Goal: Task Accomplishment & Management: Manage account settings

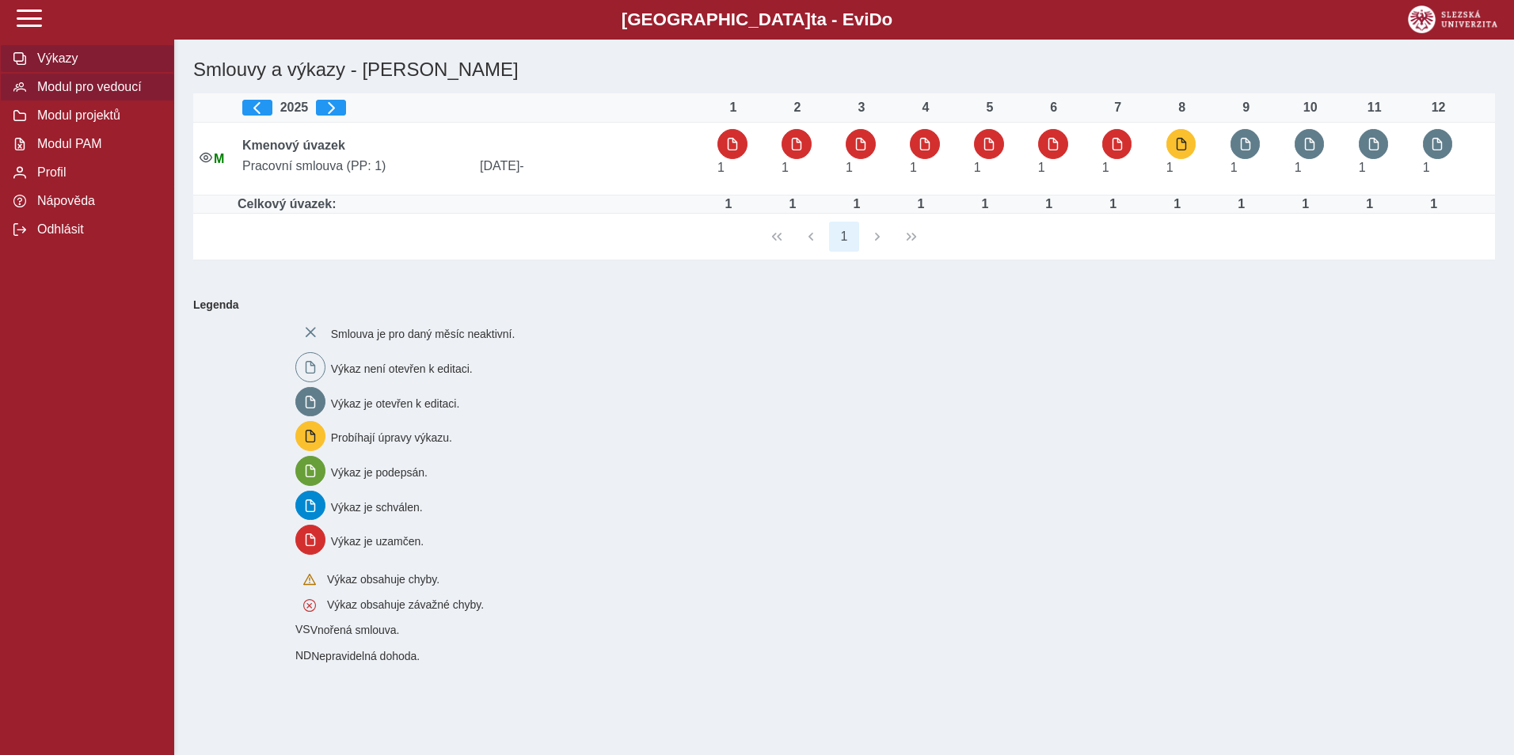
click at [86, 86] on span "Modul pro vedoucí" at bounding box center [96, 87] width 128 height 14
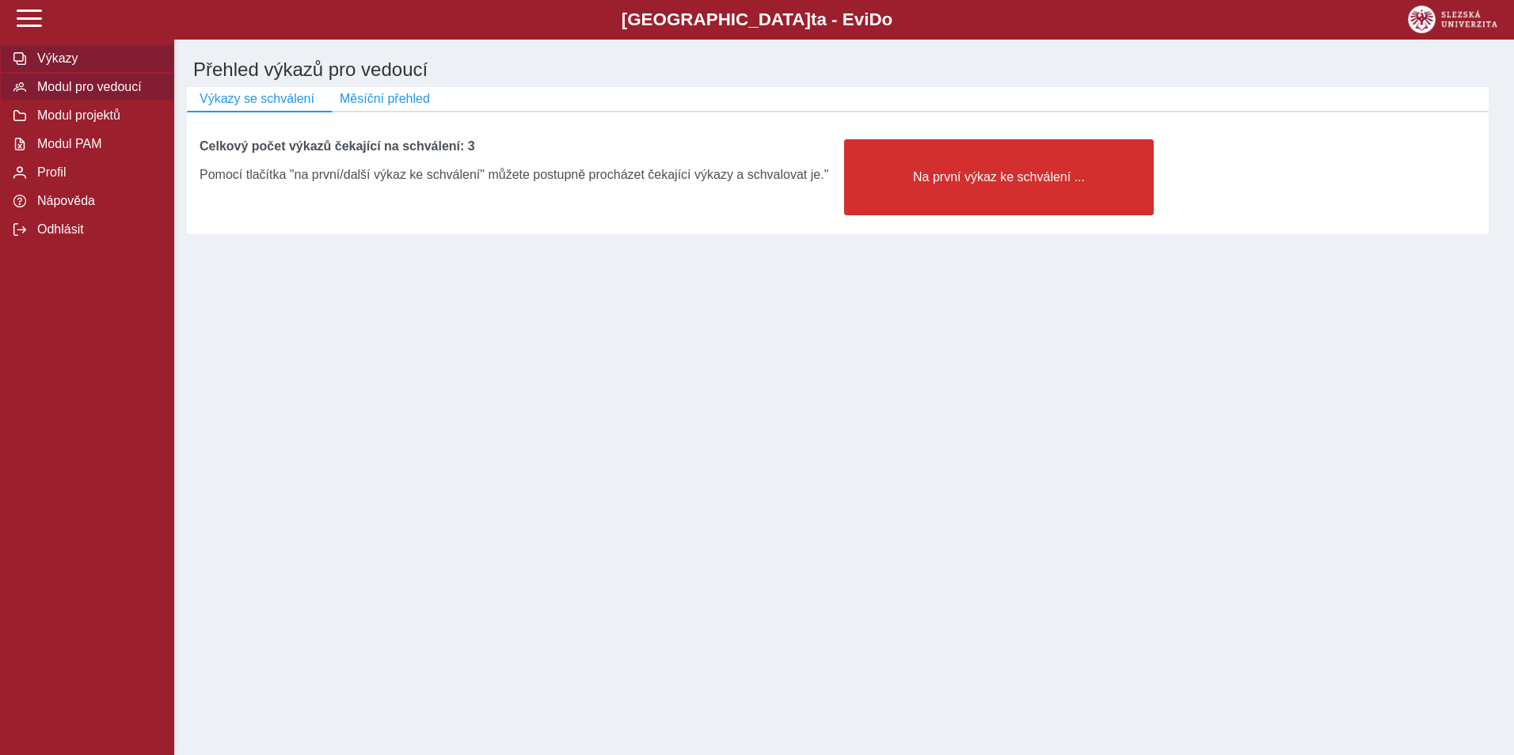
click at [51, 57] on span "Výkazy" at bounding box center [96, 58] width 128 height 14
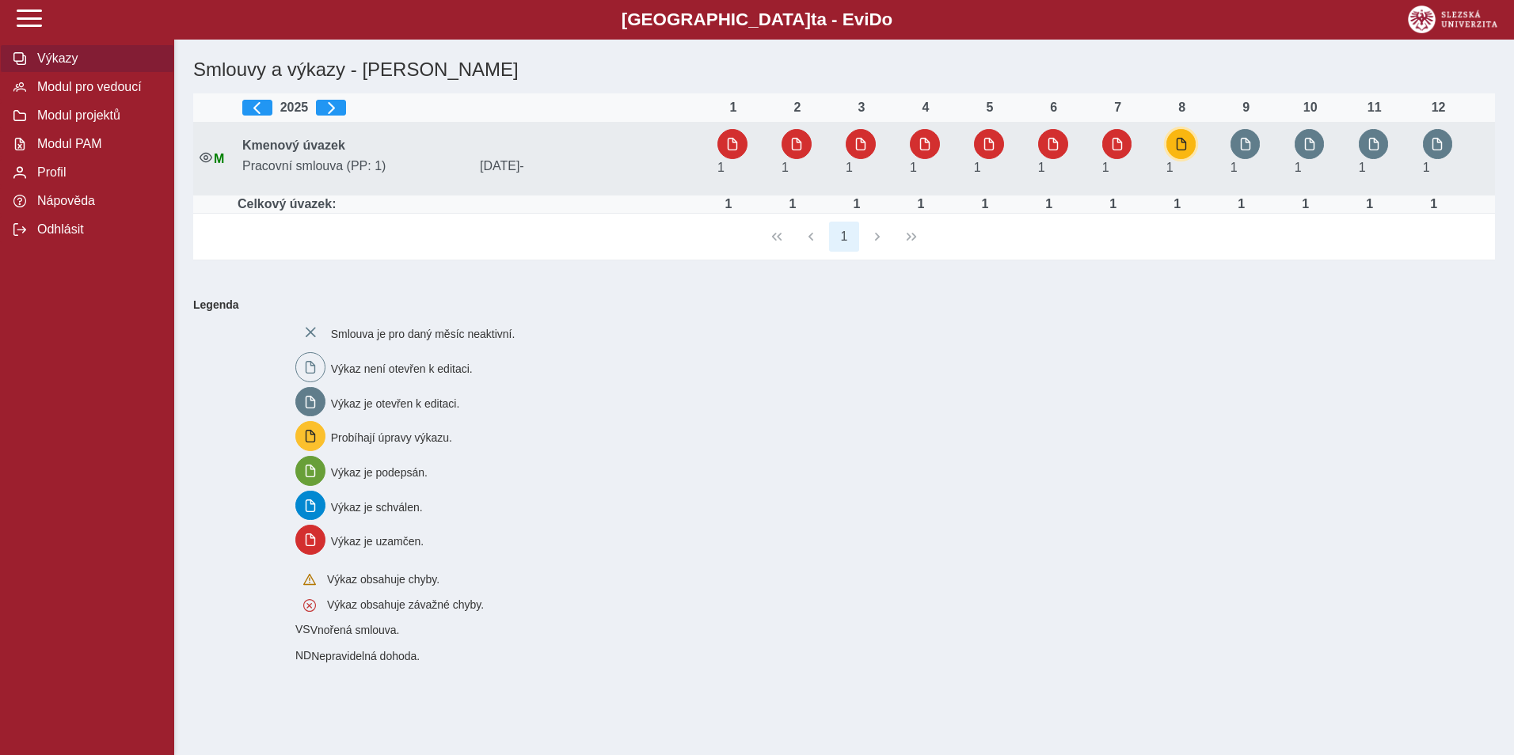
click at [1177, 143] on span "button" at bounding box center [1181, 144] width 13 height 13
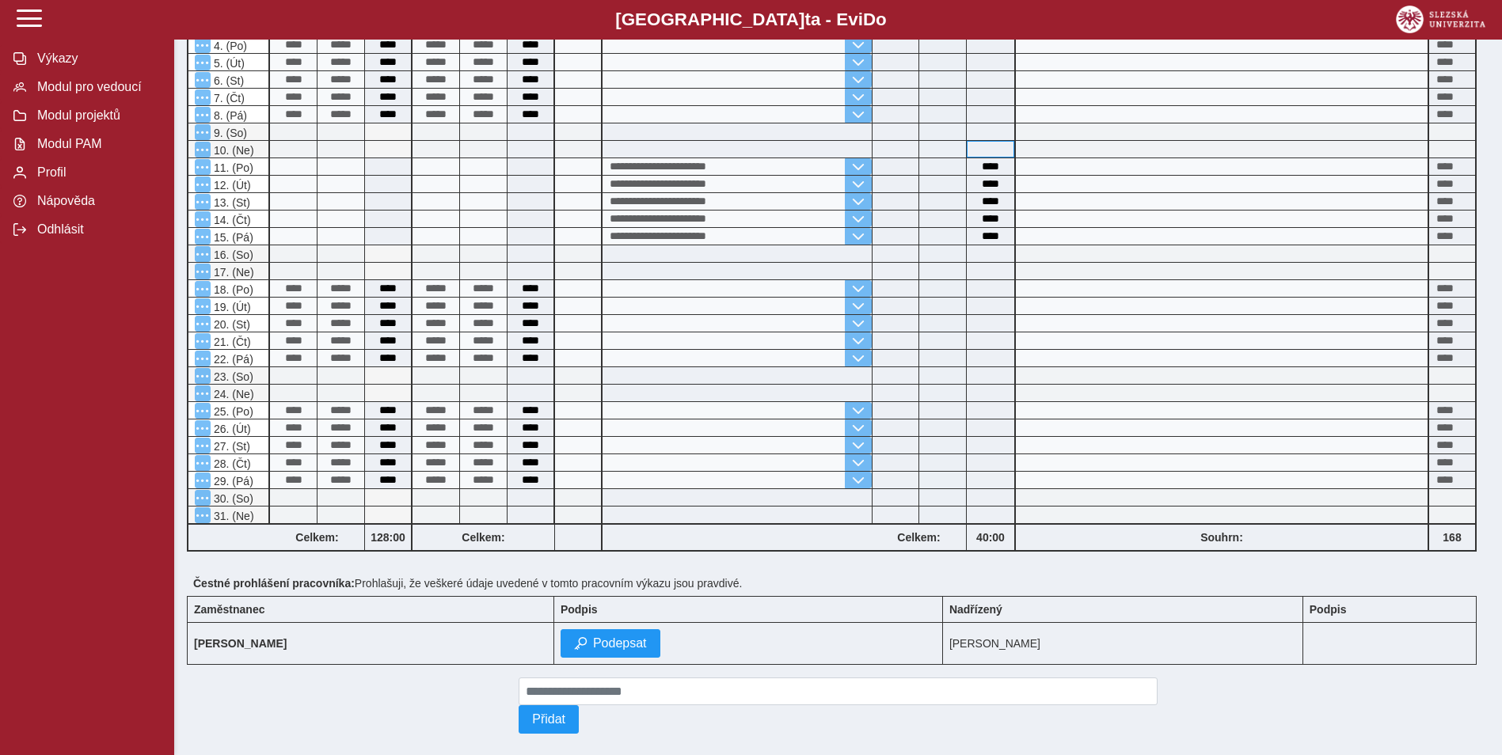
scroll to position [475, 0]
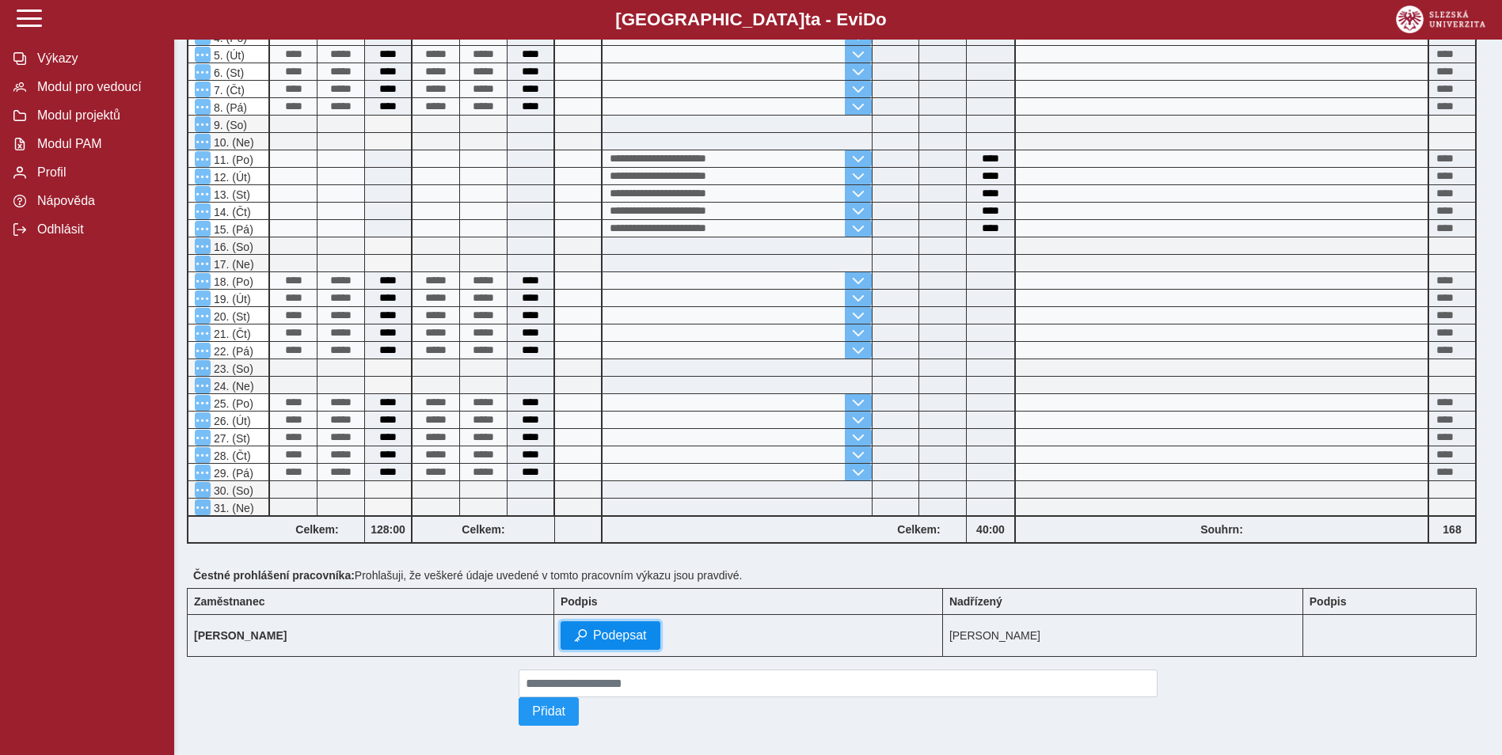
click at [647, 641] on span "Podepsat" at bounding box center [620, 636] width 54 height 14
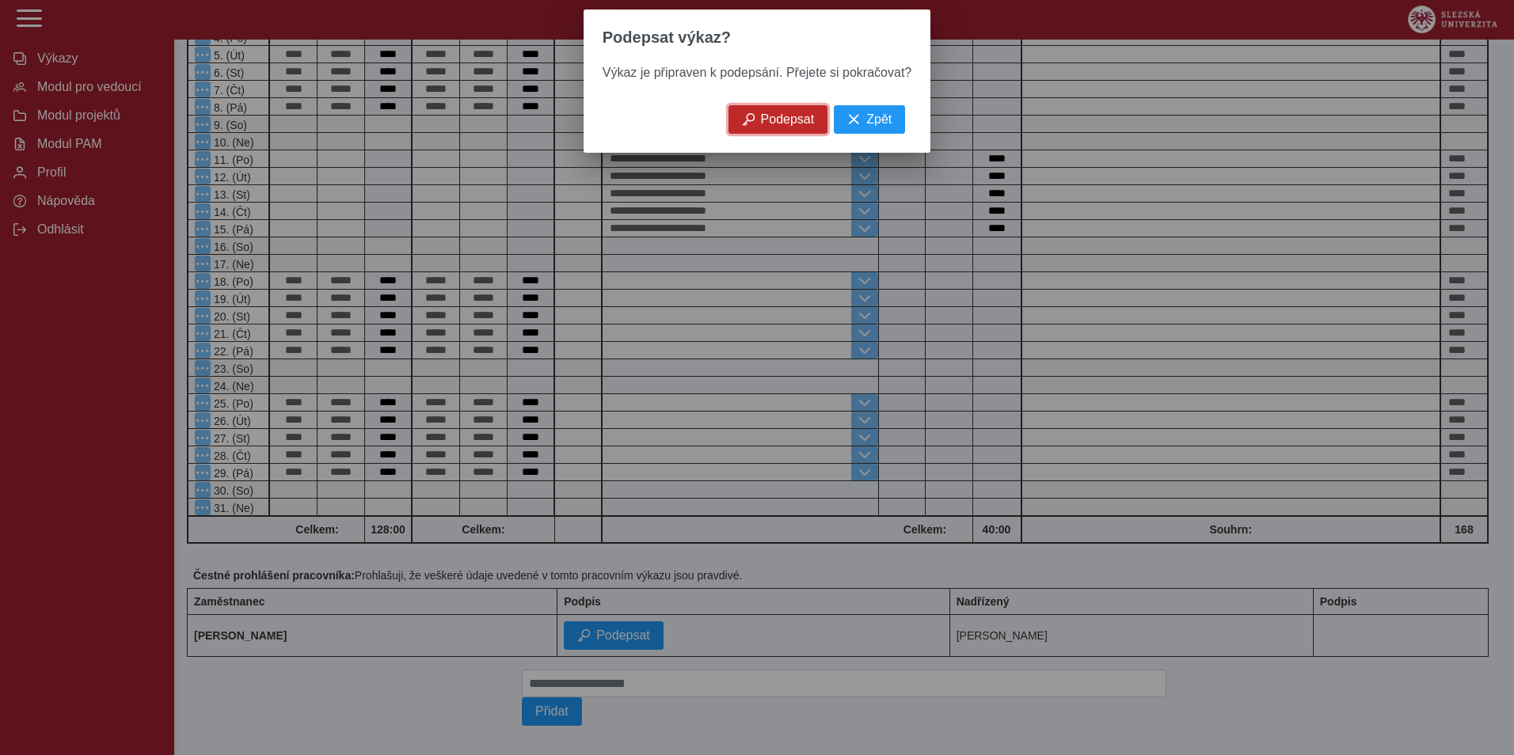
click at [785, 123] on span "Podepsat" at bounding box center [788, 119] width 54 height 14
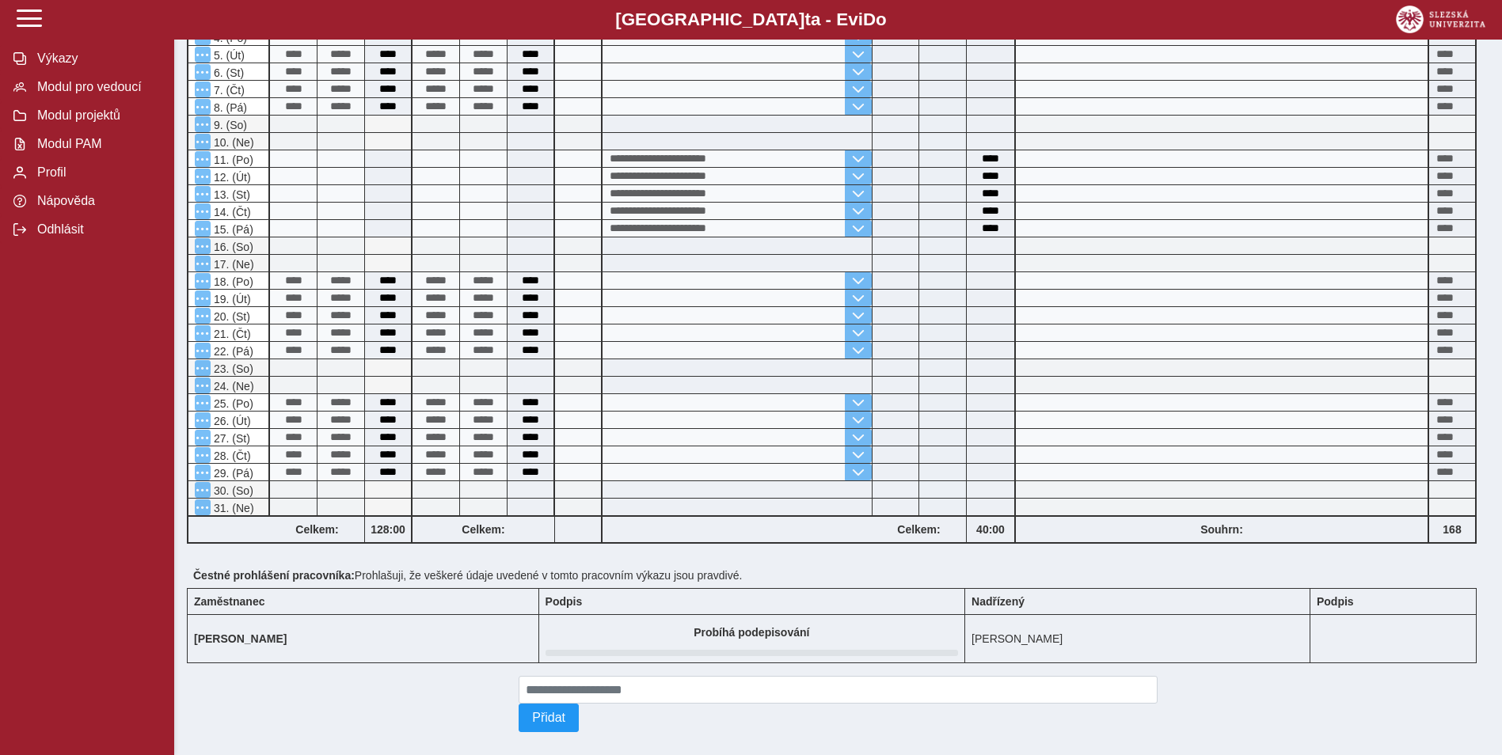
scroll to position [0, 0]
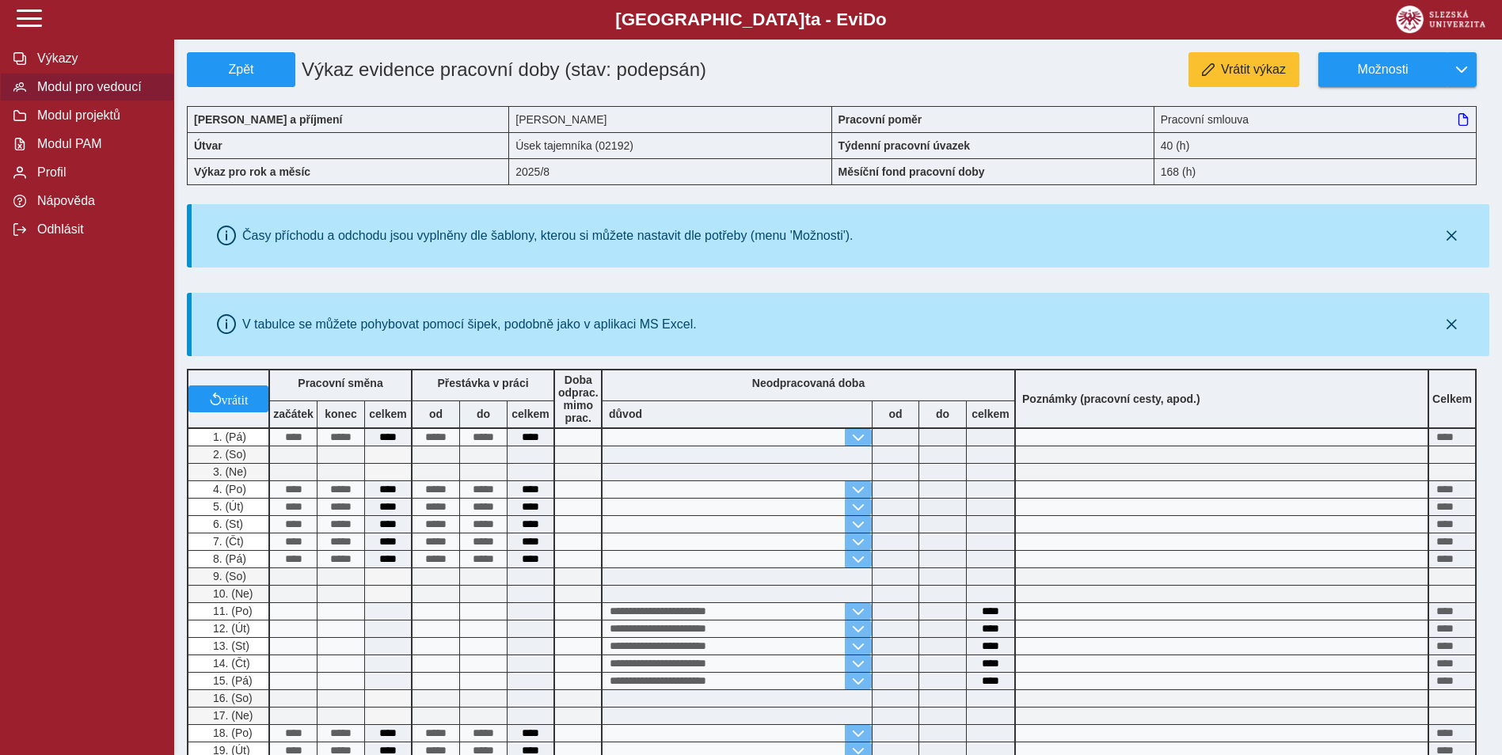
click at [83, 89] on span "Modul pro vedoucí" at bounding box center [96, 87] width 128 height 14
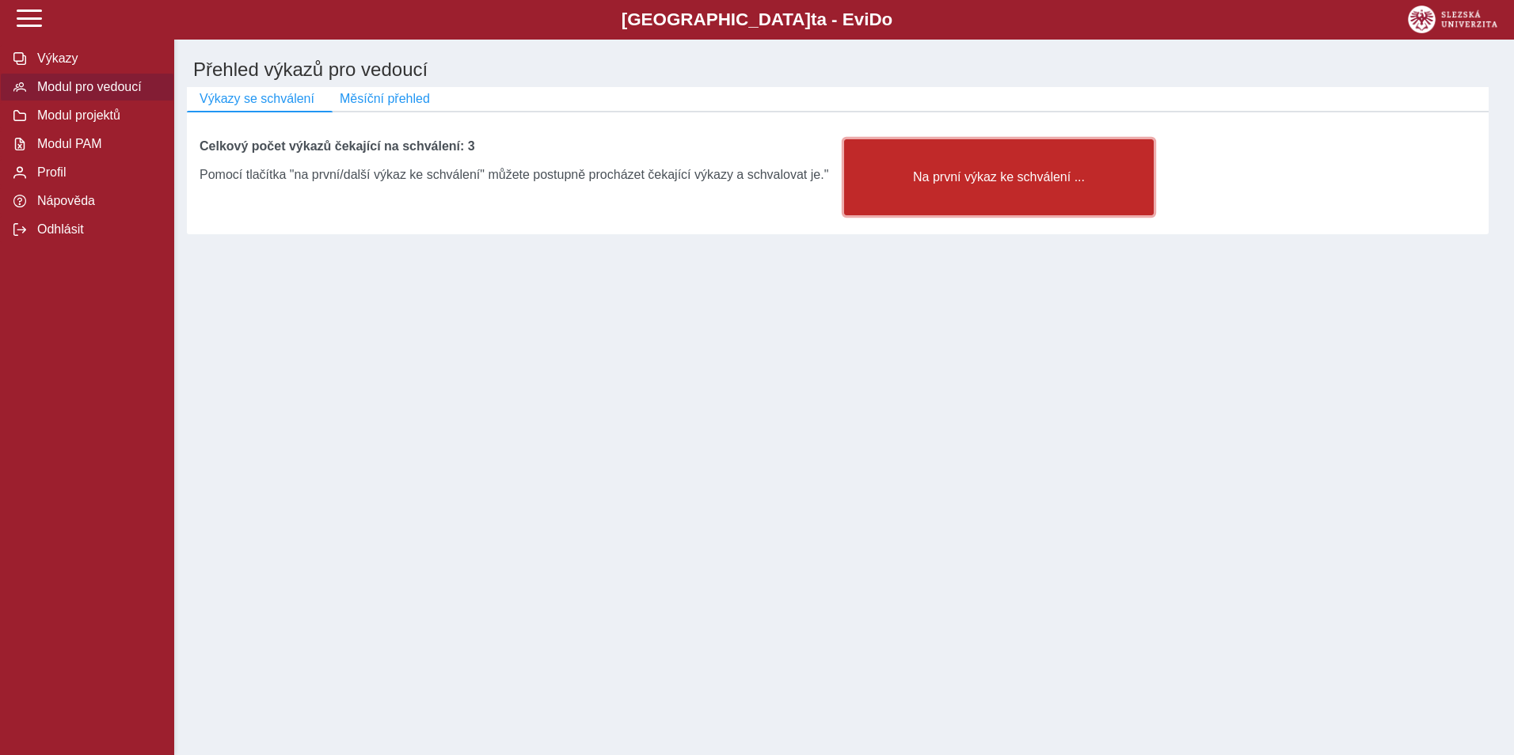
click at [947, 166] on button "Na první výkaz ke schválení ..." at bounding box center [999, 177] width 310 height 76
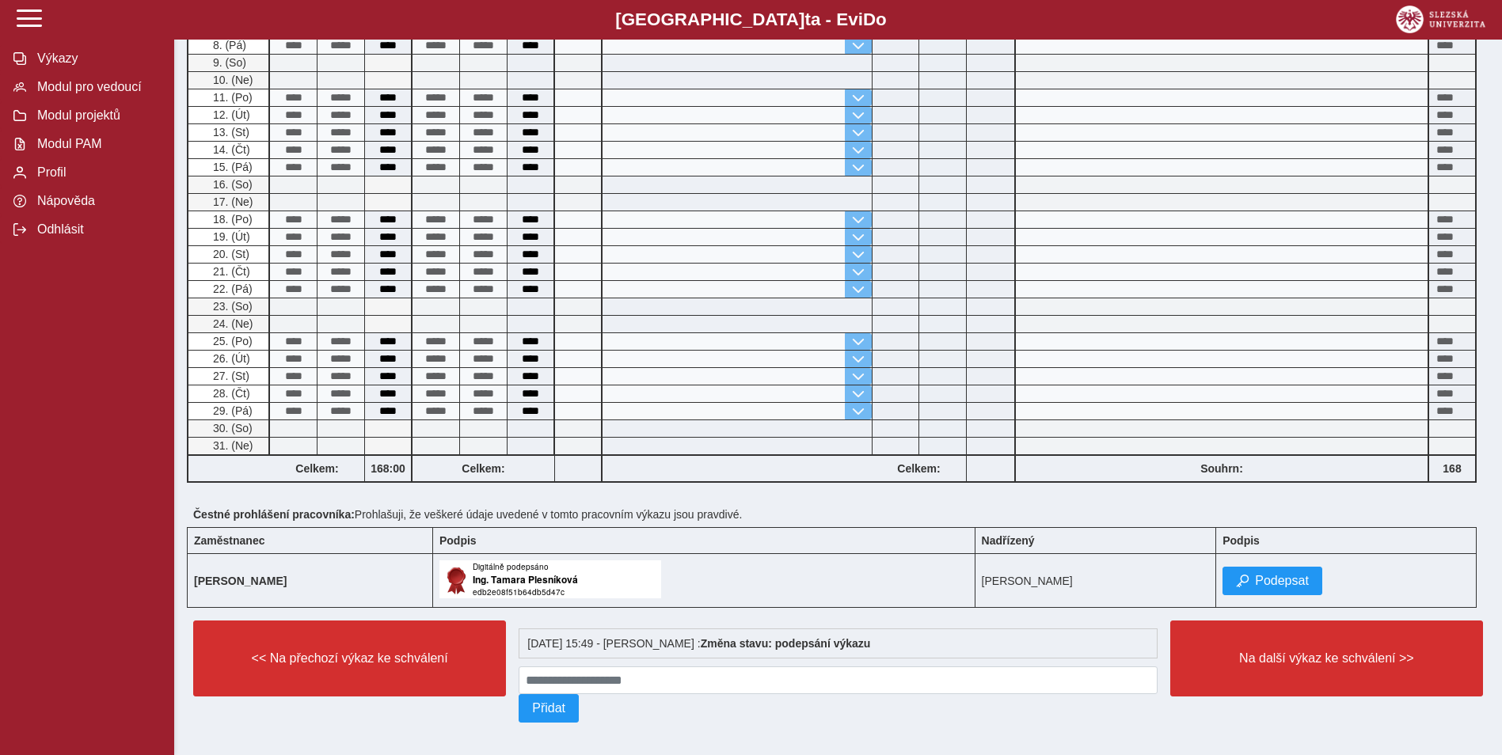
scroll to position [525, 0]
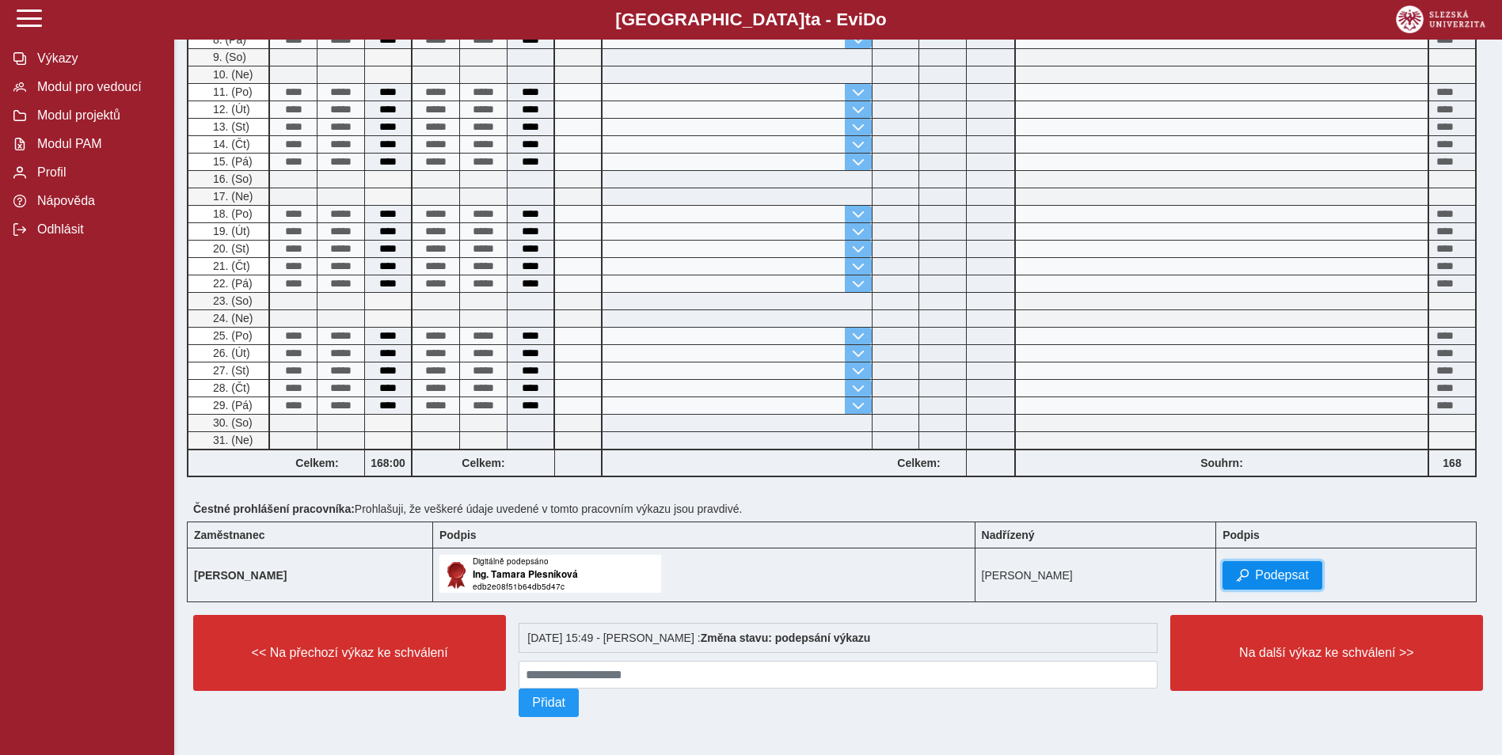
click at [1309, 569] on span "Podepsat" at bounding box center [1282, 576] width 54 height 14
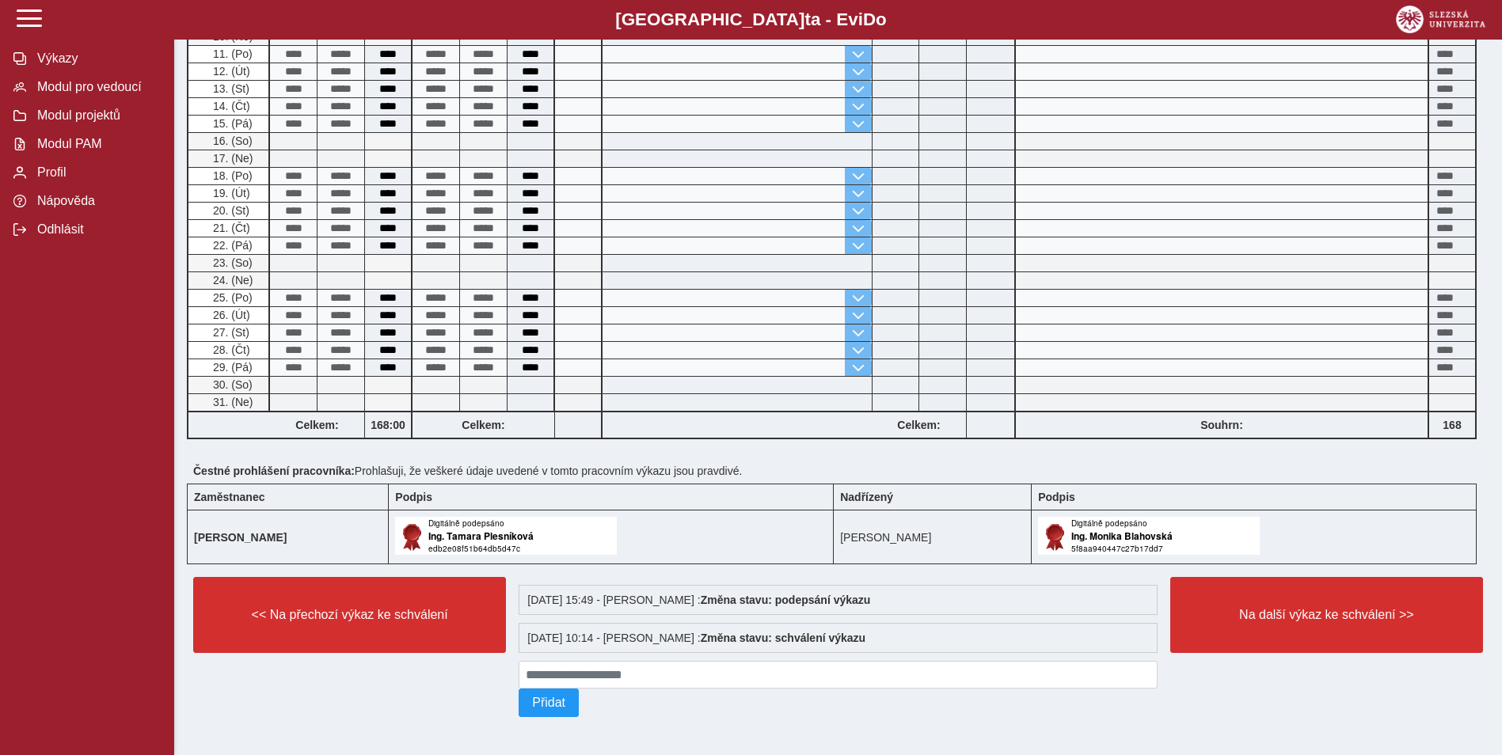
scroll to position [563, 0]
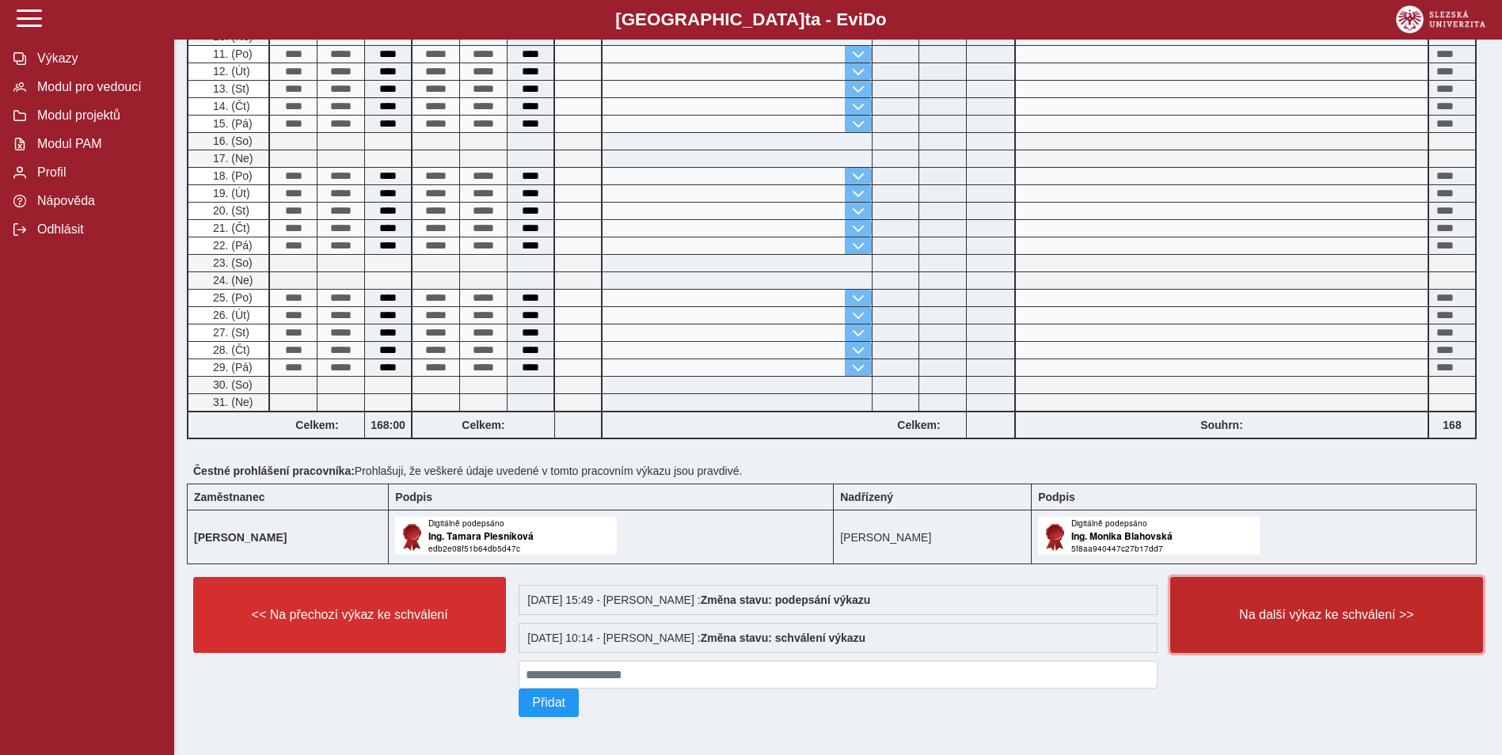
click at [1305, 617] on span "Na další výkaz ke schválení >>" at bounding box center [1327, 615] width 286 height 14
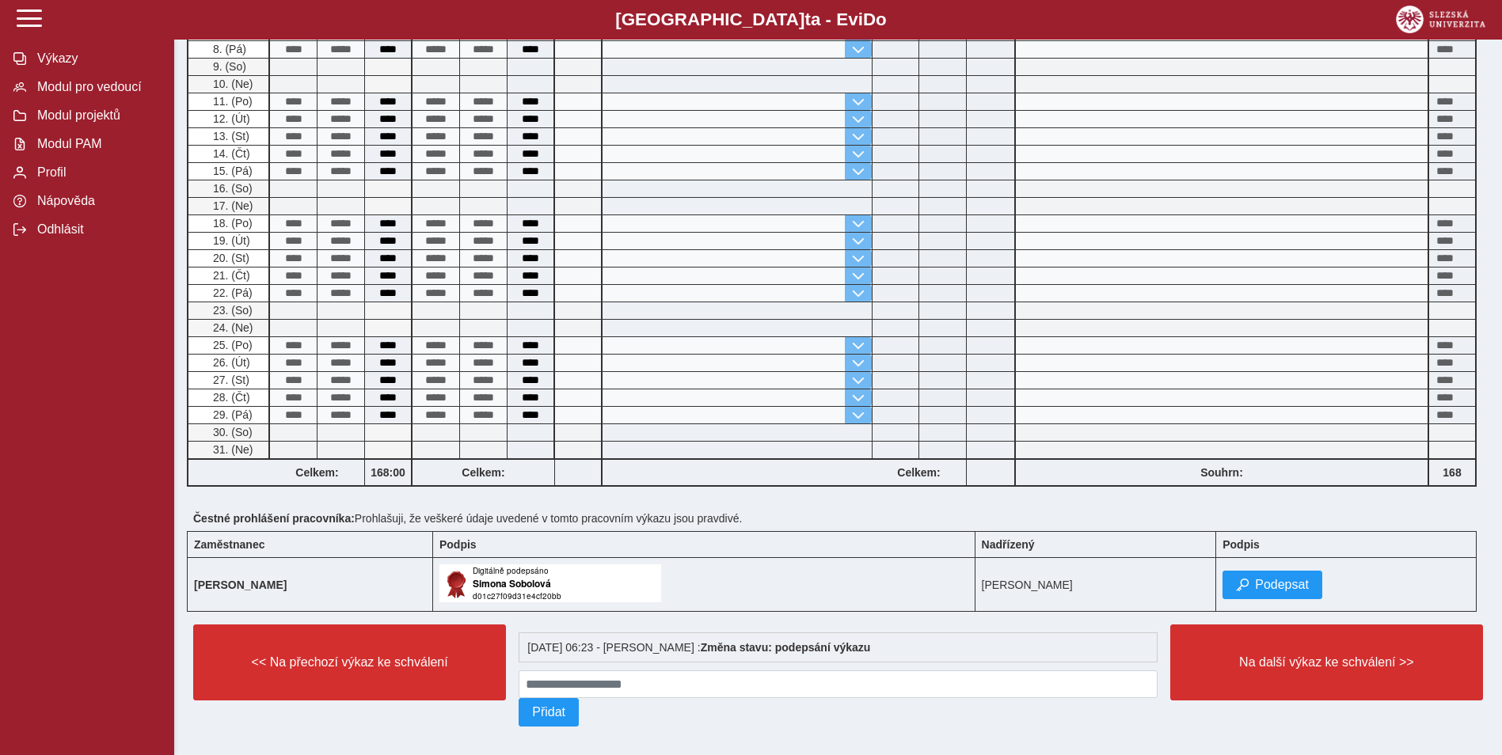
scroll to position [525, 0]
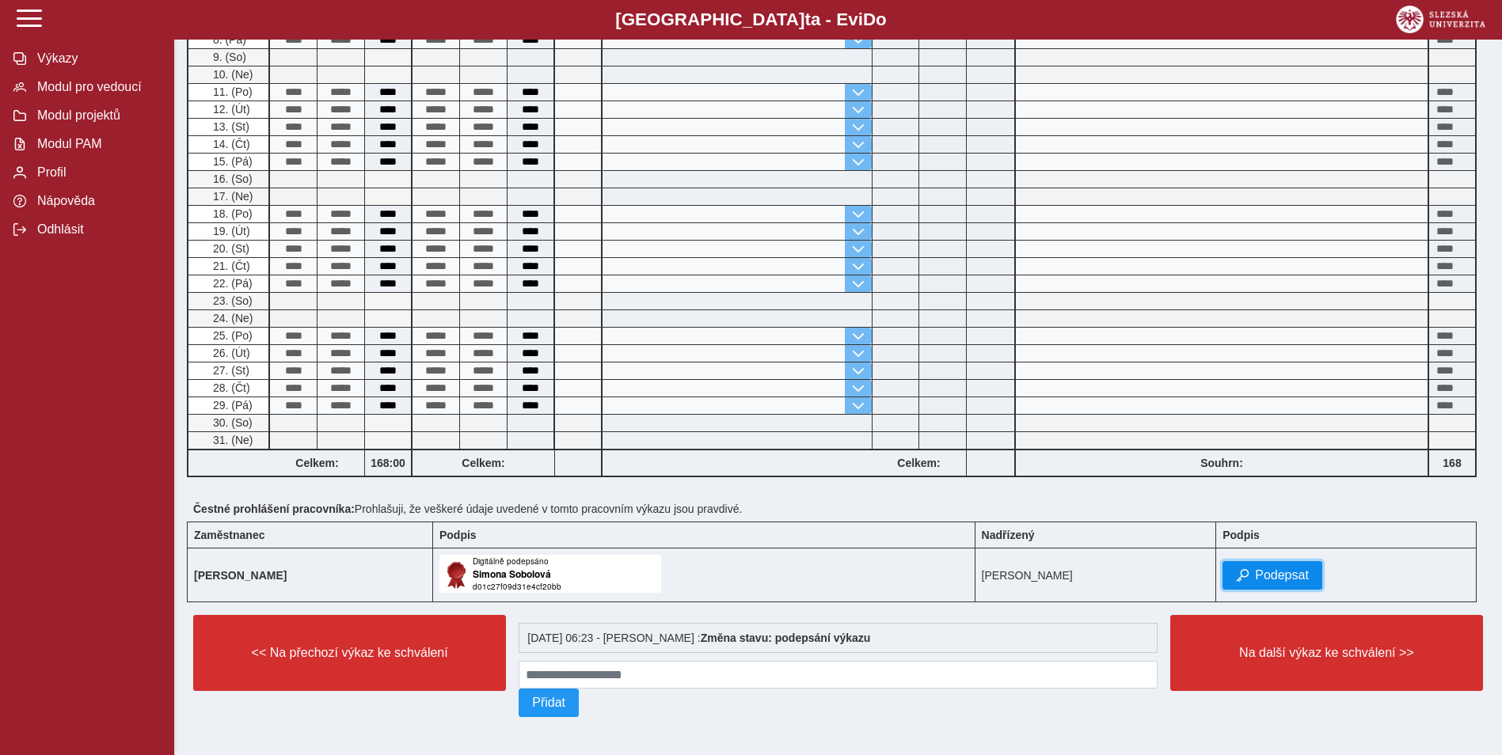
click at [1268, 569] on span "Podepsat" at bounding box center [1282, 576] width 54 height 14
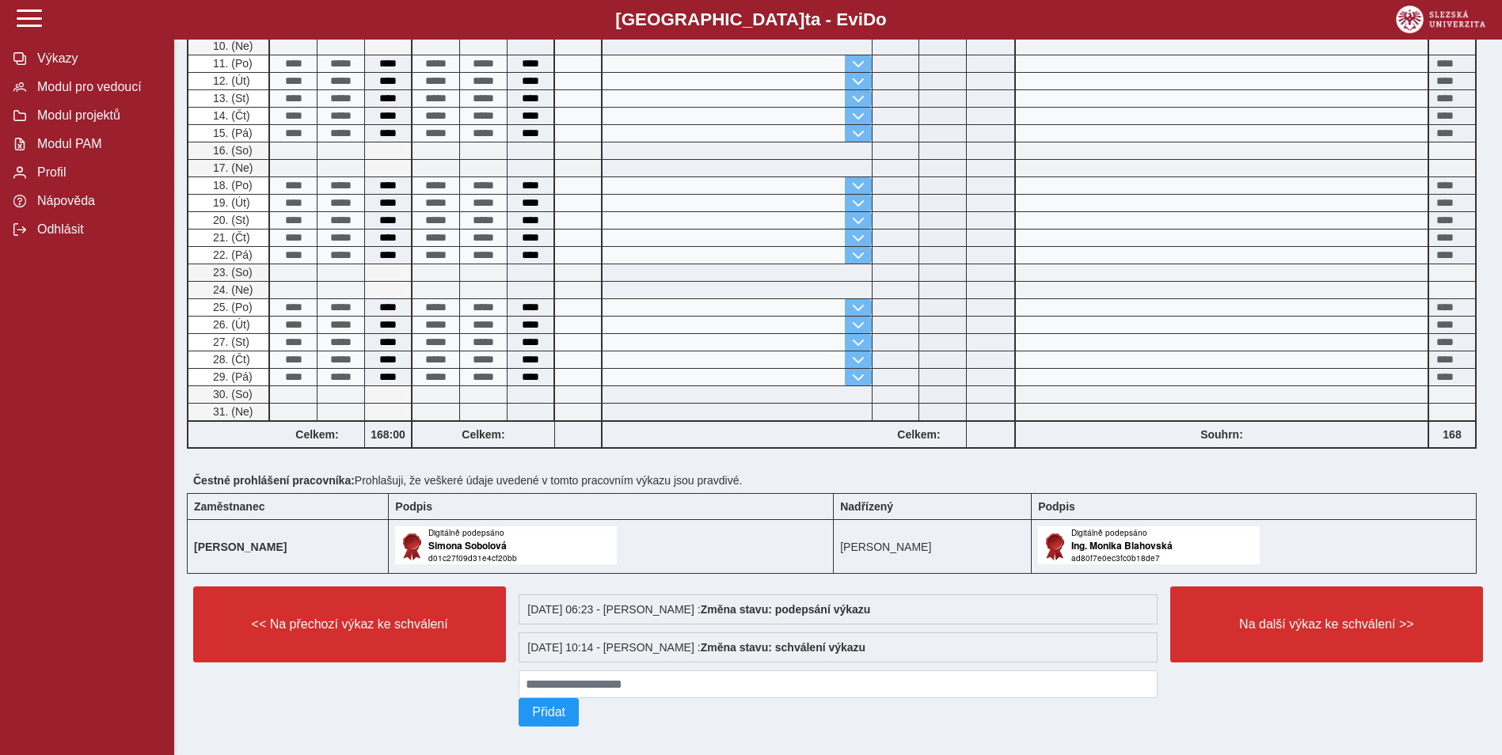
scroll to position [563, 0]
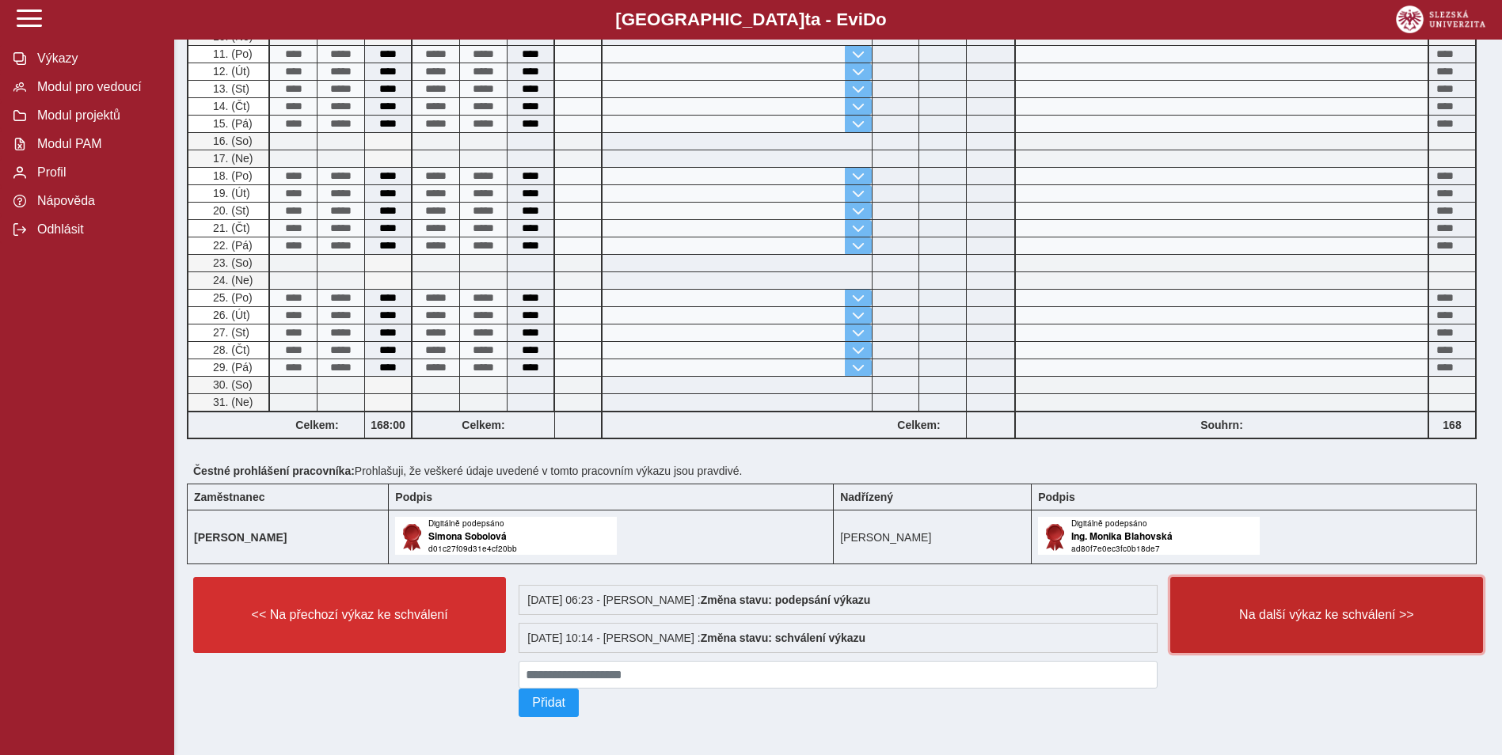
click at [1261, 589] on button "Na další výkaz ke schválení >>" at bounding box center [1326, 615] width 313 height 76
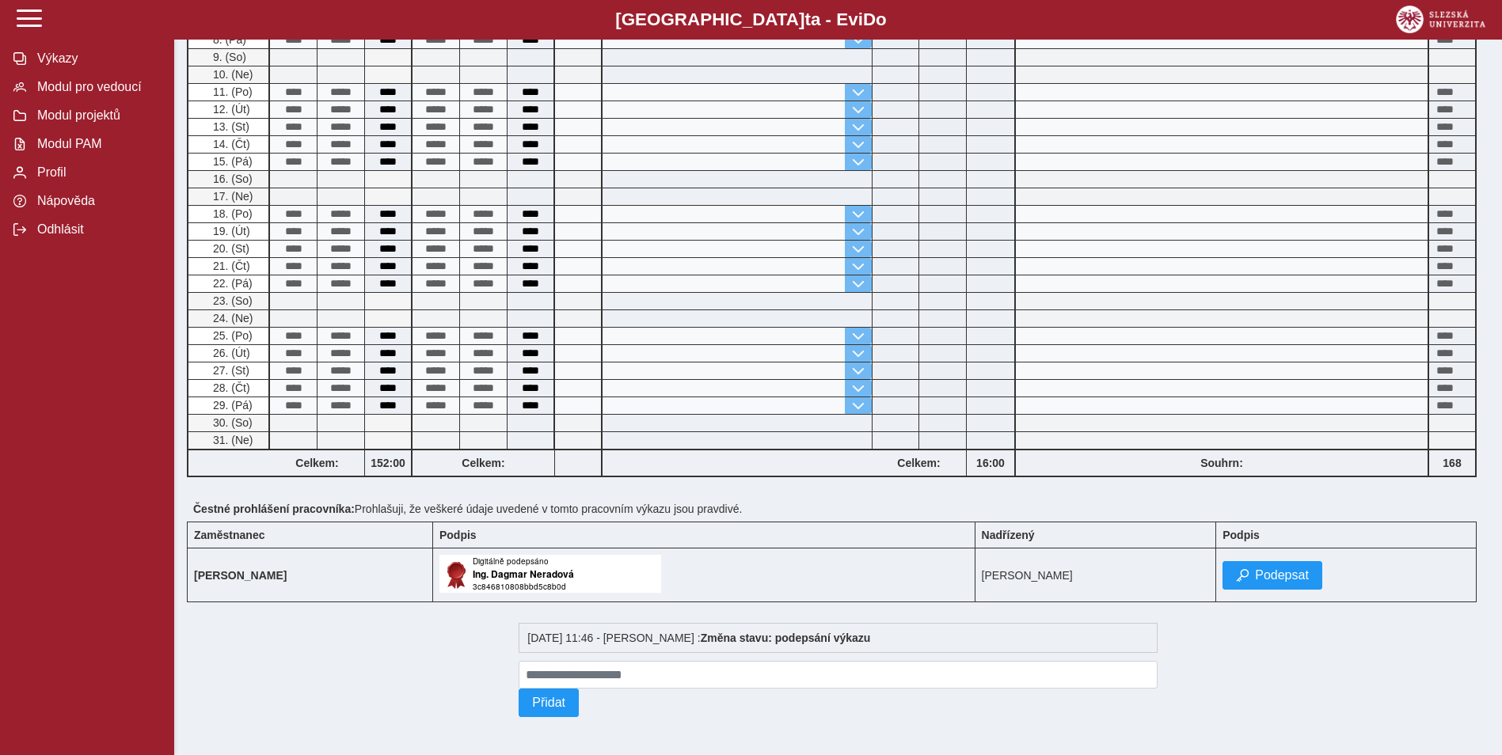
scroll to position [348, 0]
click at [1276, 573] on button "Podepsat" at bounding box center [1273, 575] width 100 height 29
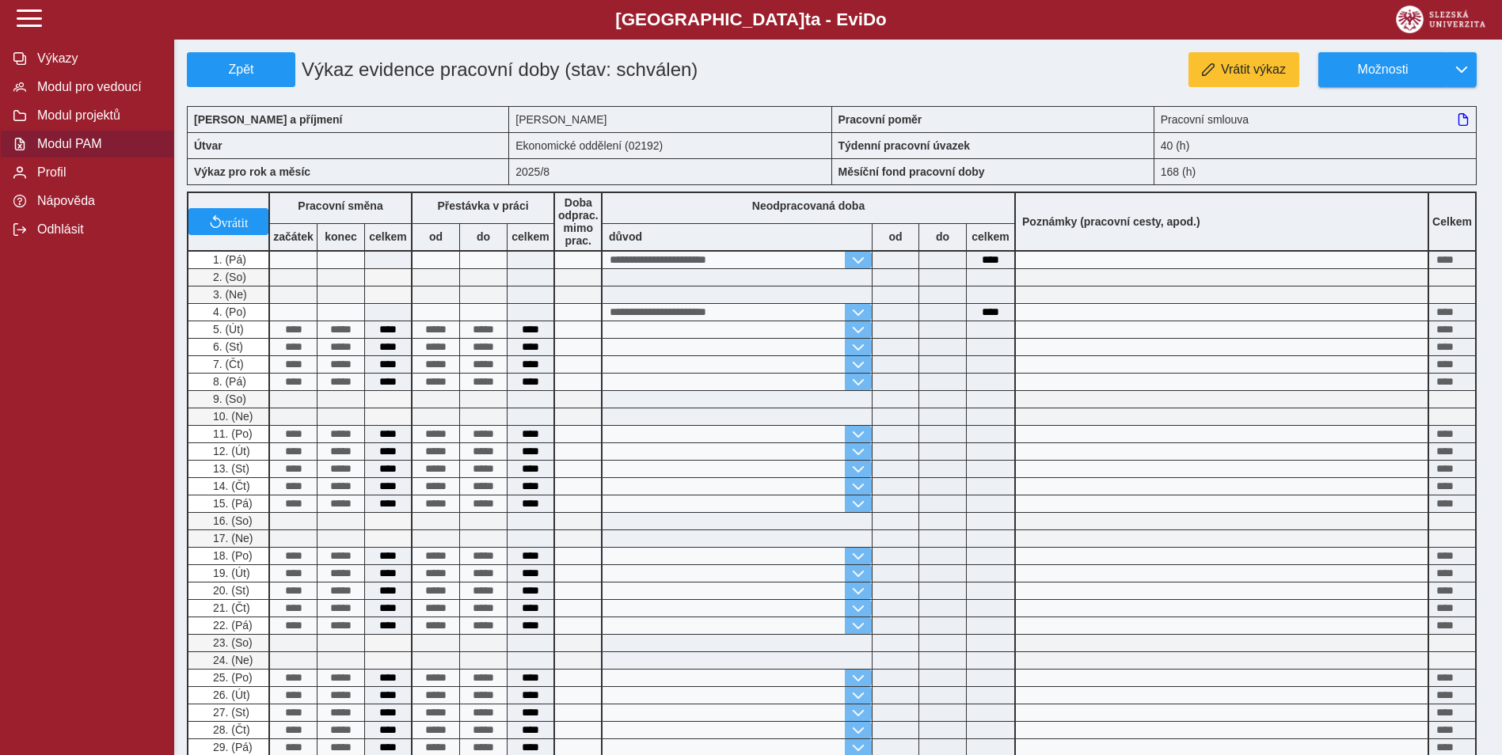
click at [48, 151] on span "Modul PAM" at bounding box center [96, 144] width 128 height 14
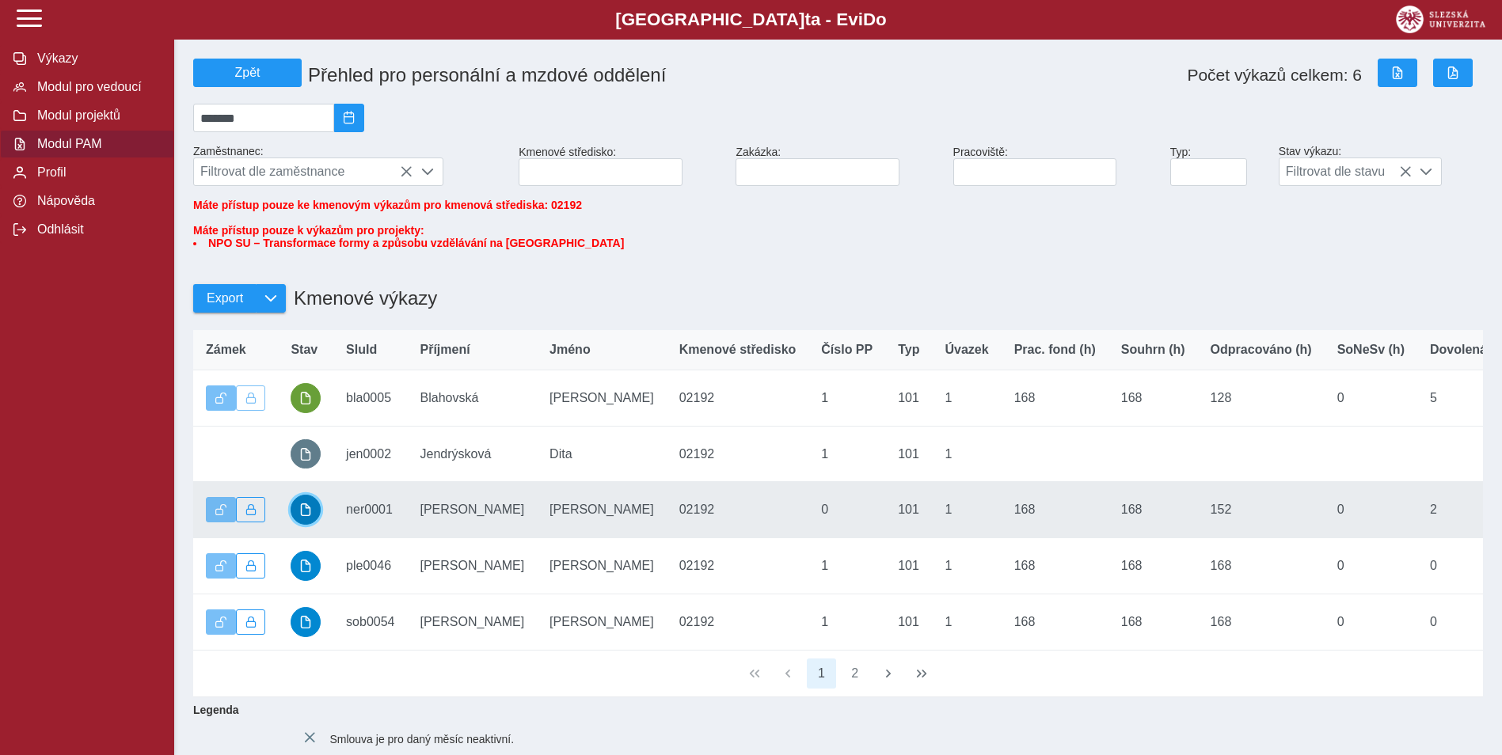
click at [307, 516] on span "button" at bounding box center [305, 510] width 13 height 13
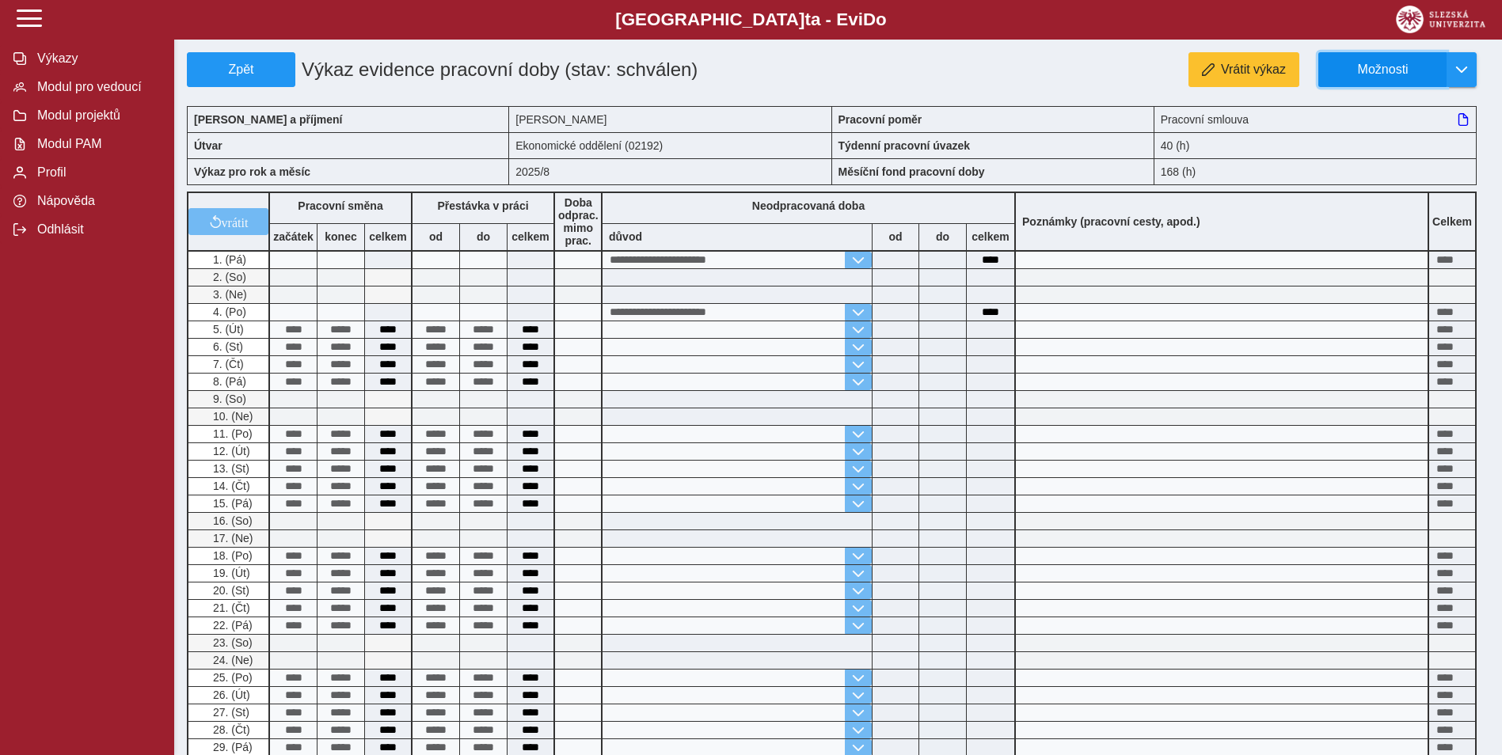
click at [1364, 75] on span "Možnosti" at bounding box center [1383, 70] width 102 height 14
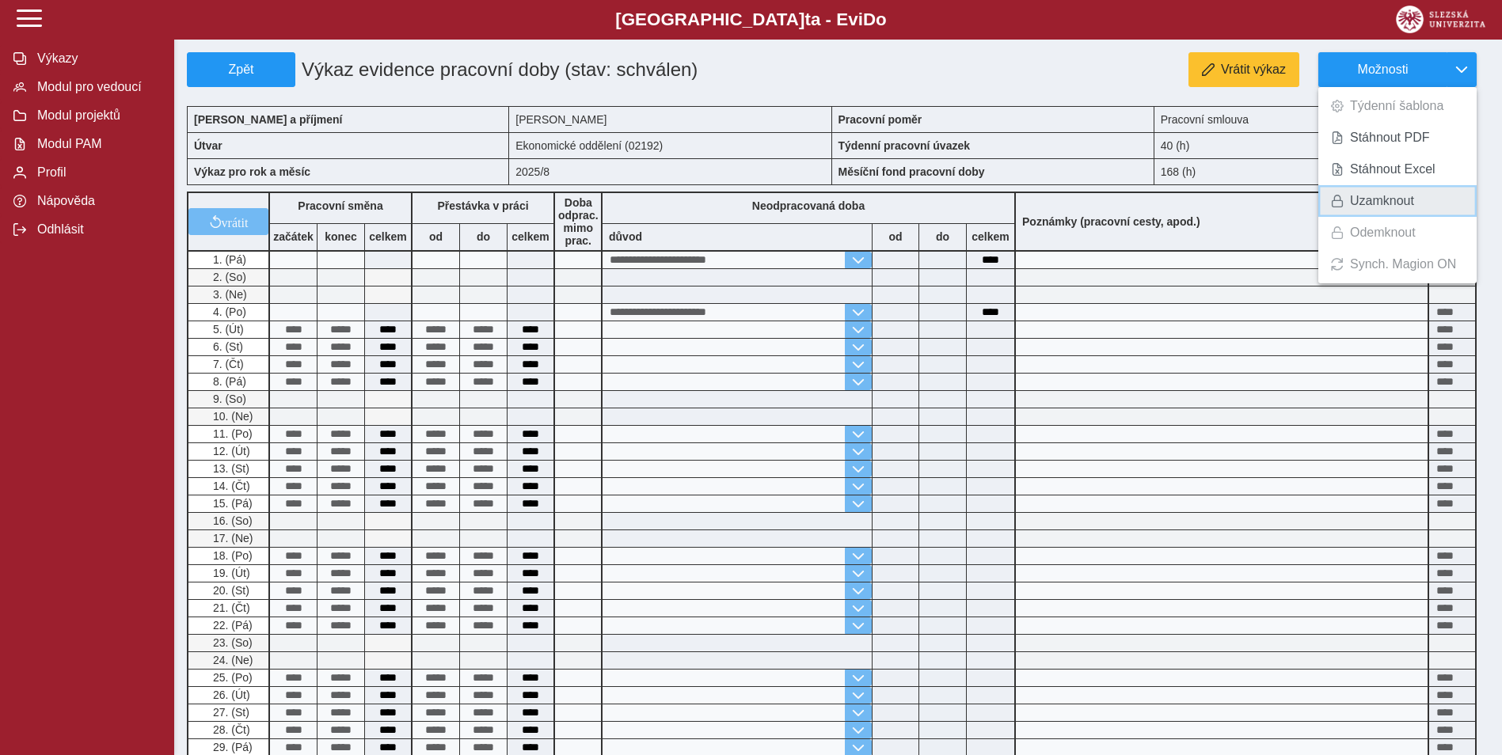
click at [1385, 198] on span "Uzamknout" at bounding box center [1382, 201] width 64 height 13
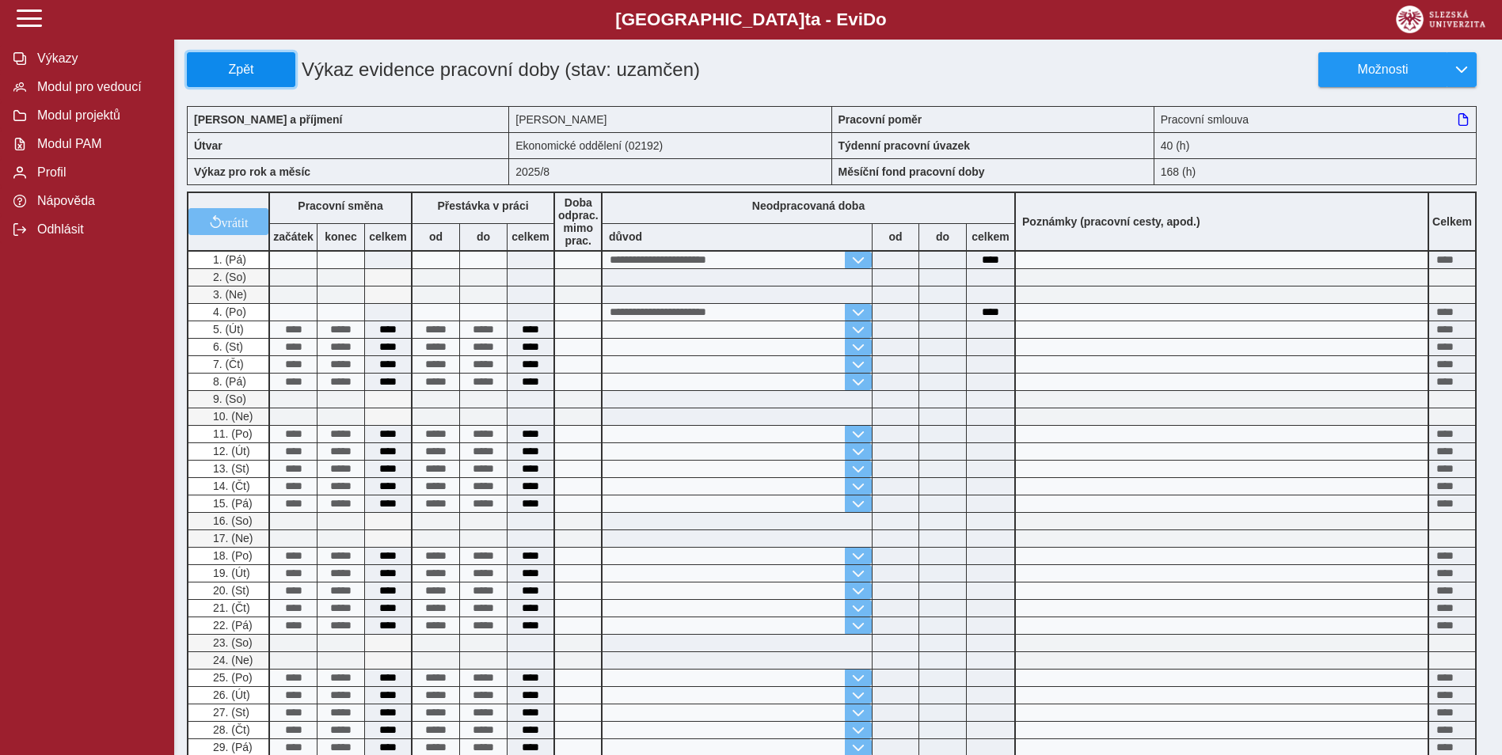
click at [219, 67] on span "Zpět" at bounding box center [241, 70] width 94 height 14
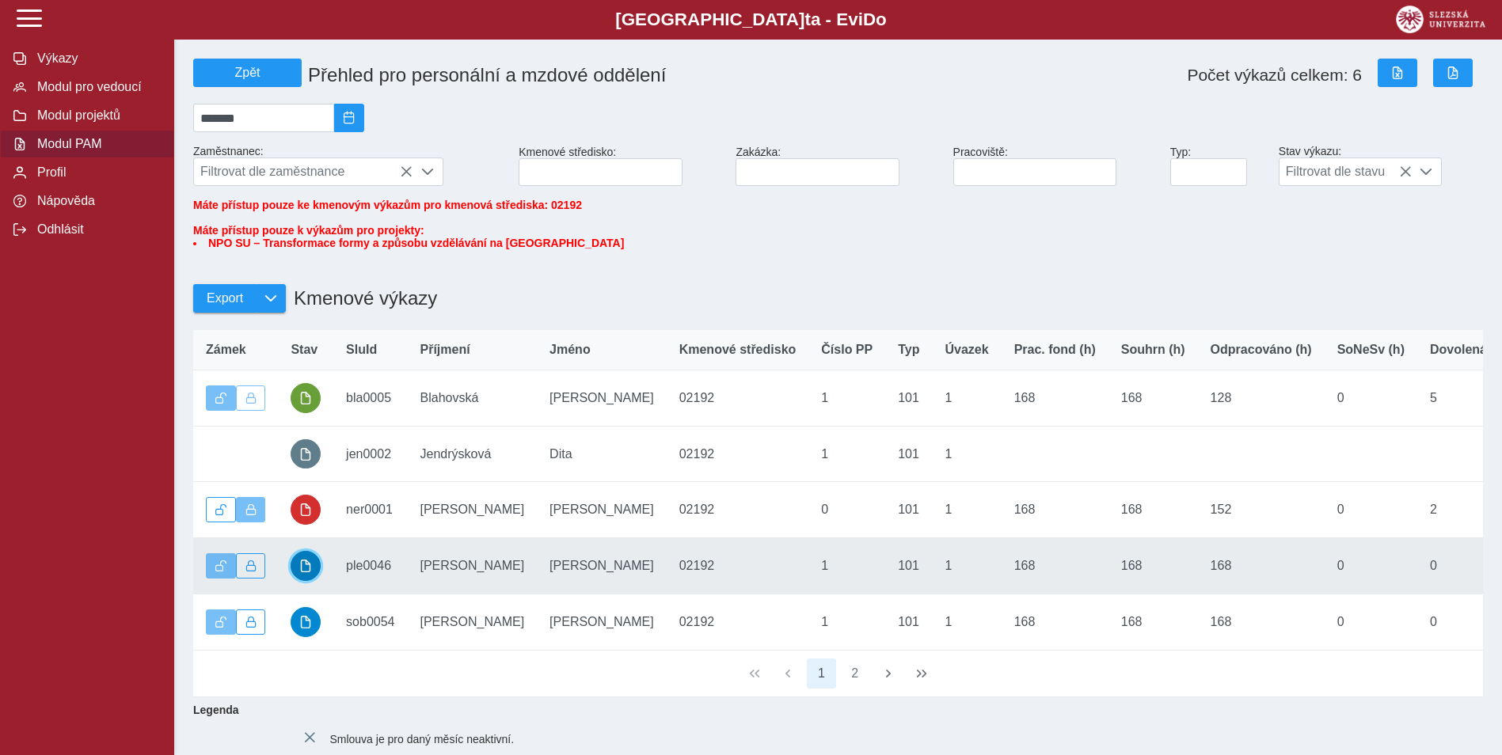
click at [304, 572] on span "button" at bounding box center [305, 566] width 13 height 13
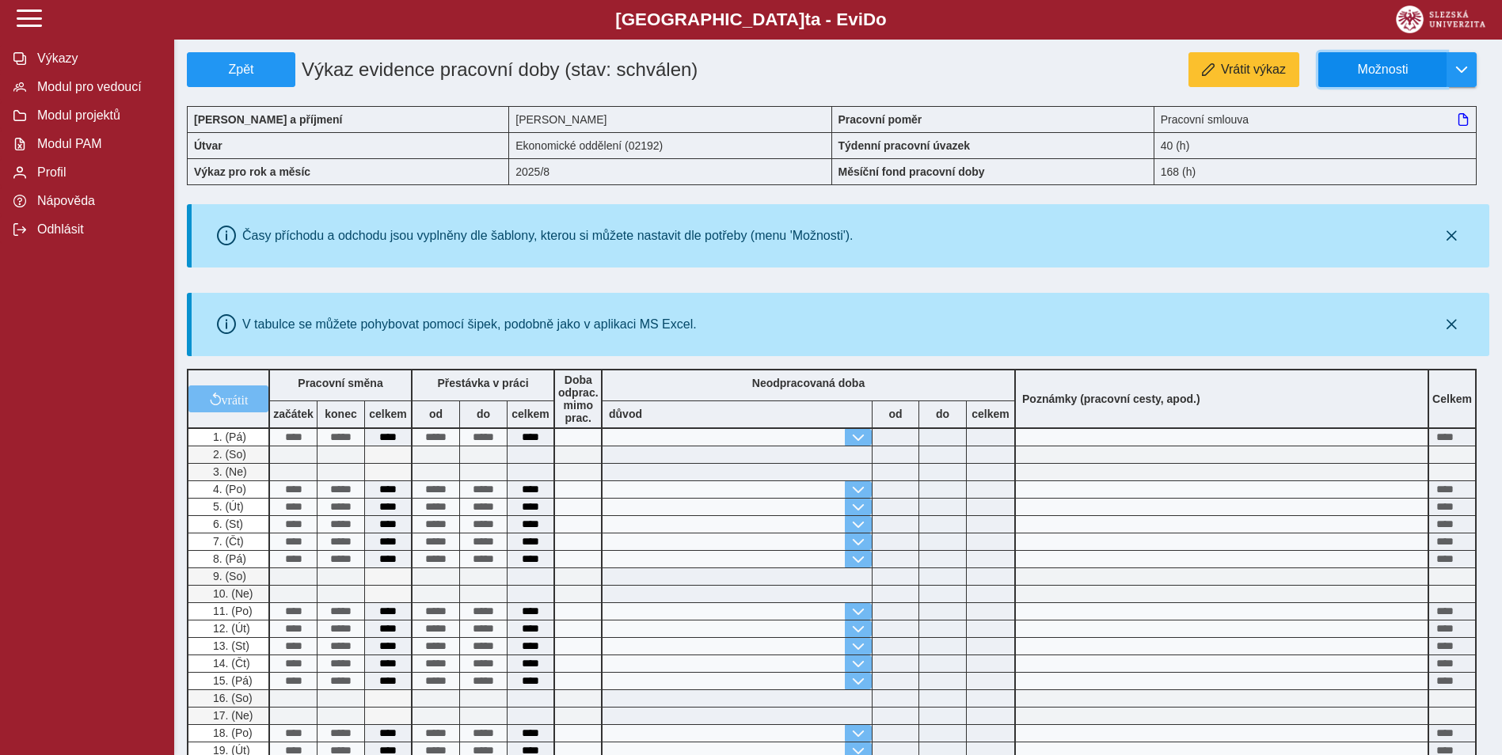
click at [1395, 63] on span "Možnosti" at bounding box center [1383, 70] width 102 height 14
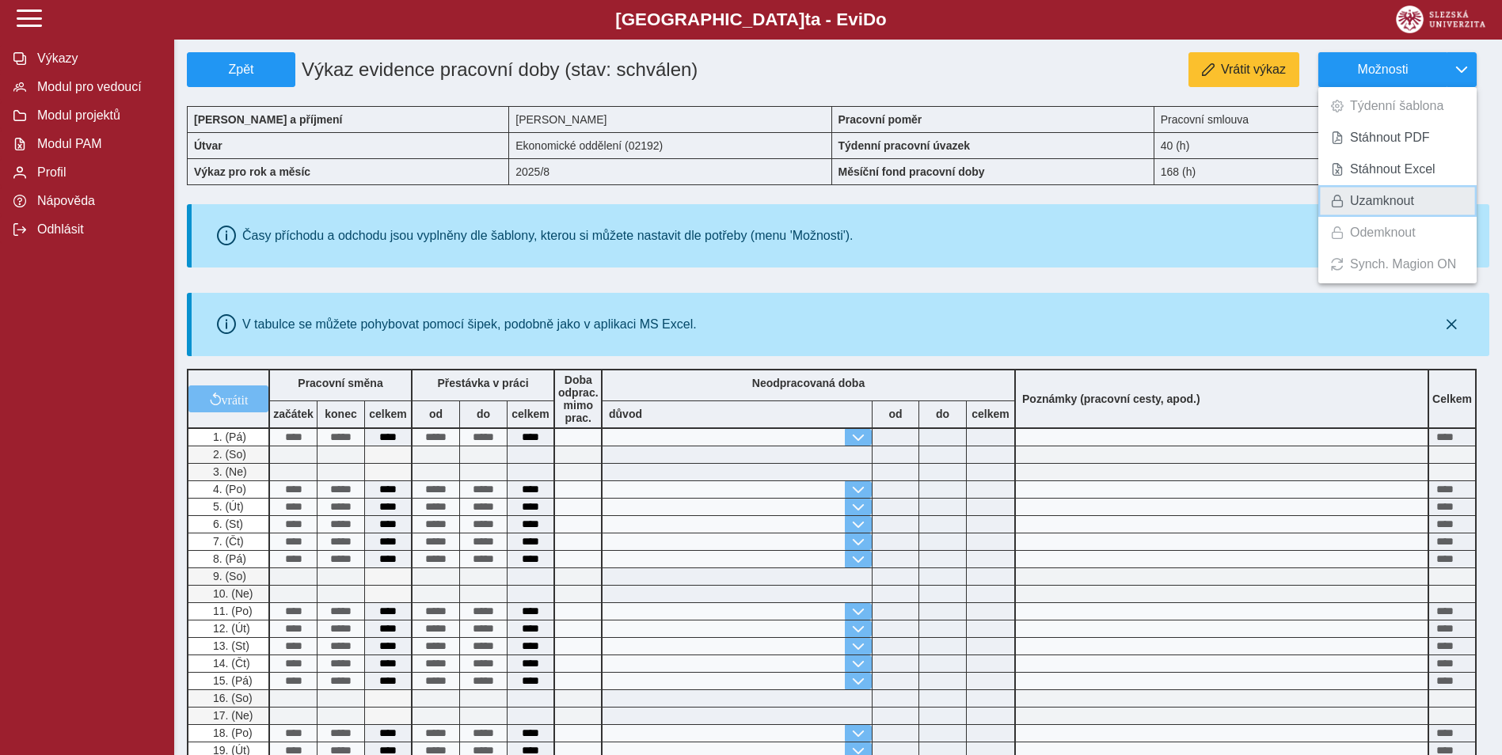
click at [1396, 200] on span "Uzamknout" at bounding box center [1382, 201] width 64 height 13
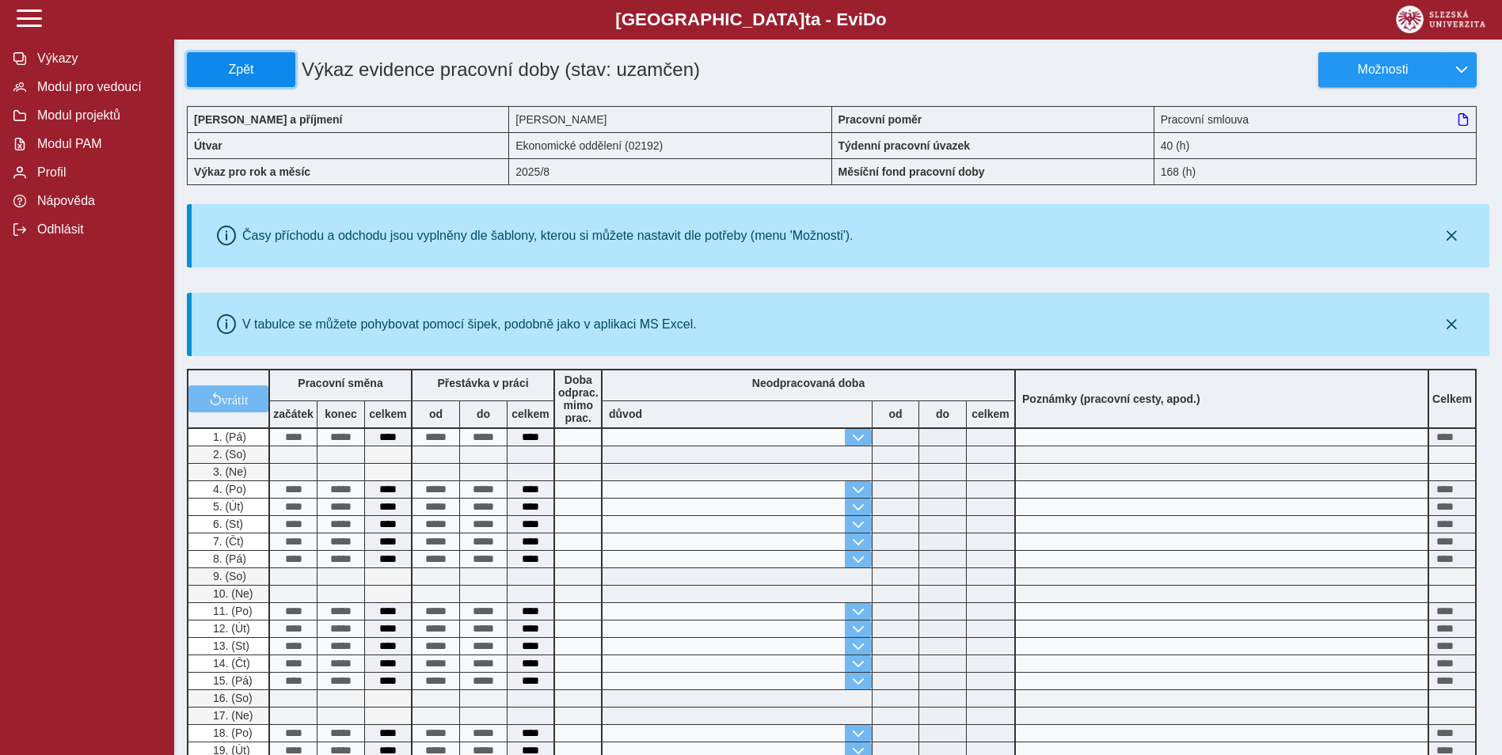
click at [205, 57] on button "Zpět" at bounding box center [241, 69] width 108 height 35
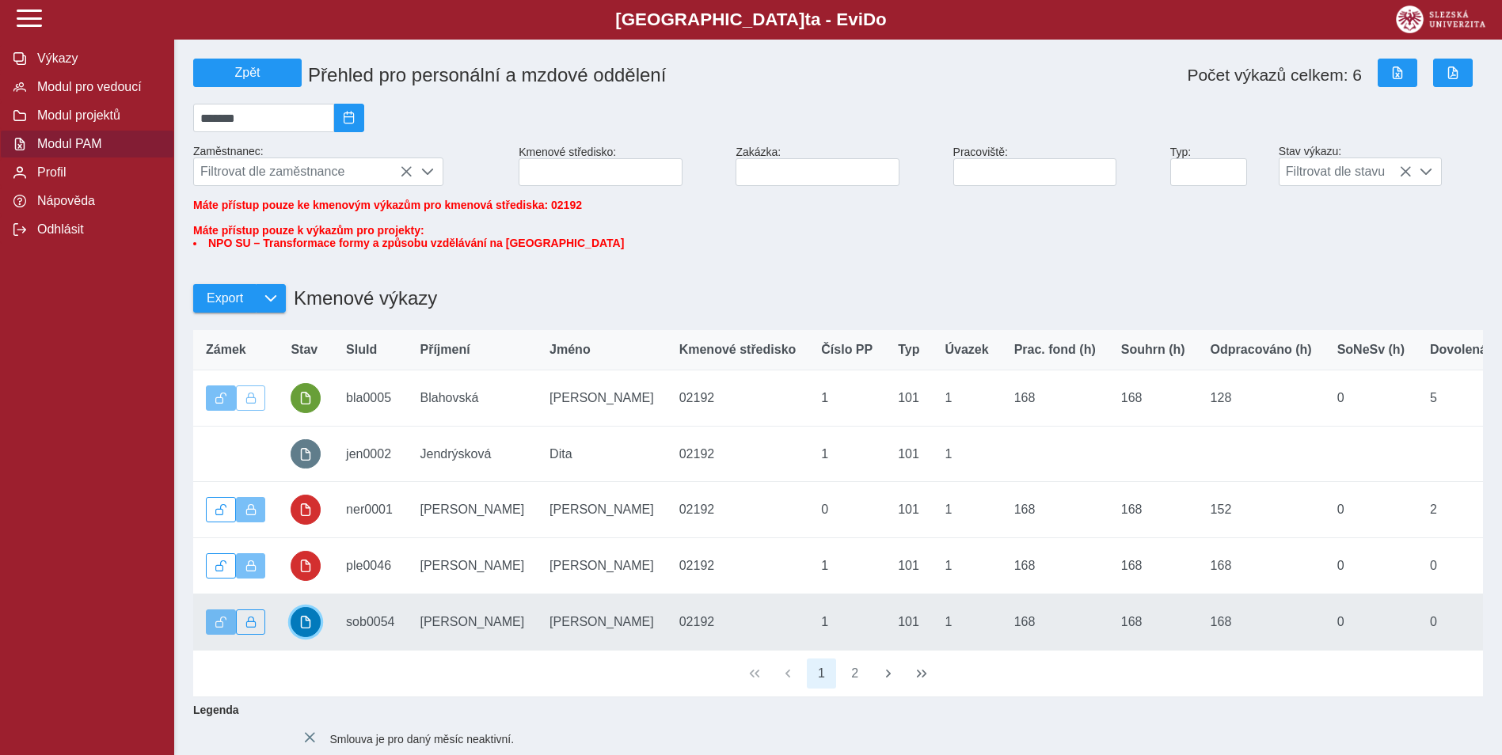
click at [304, 629] on span "button" at bounding box center [305, 622] width 13 height 13
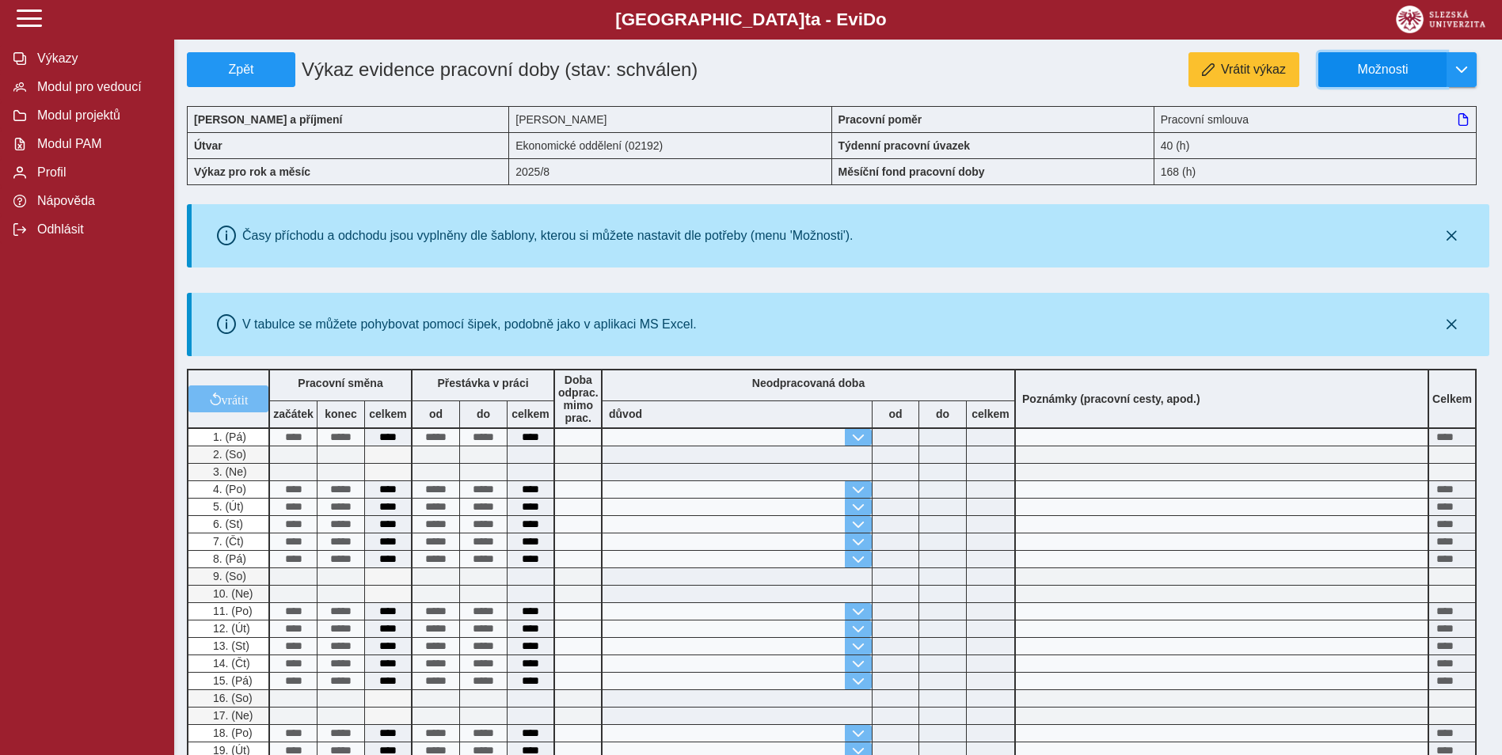
click at [1345, 68] on span "Možnosti" at bounding box center [1383, 70] width 102 height 14
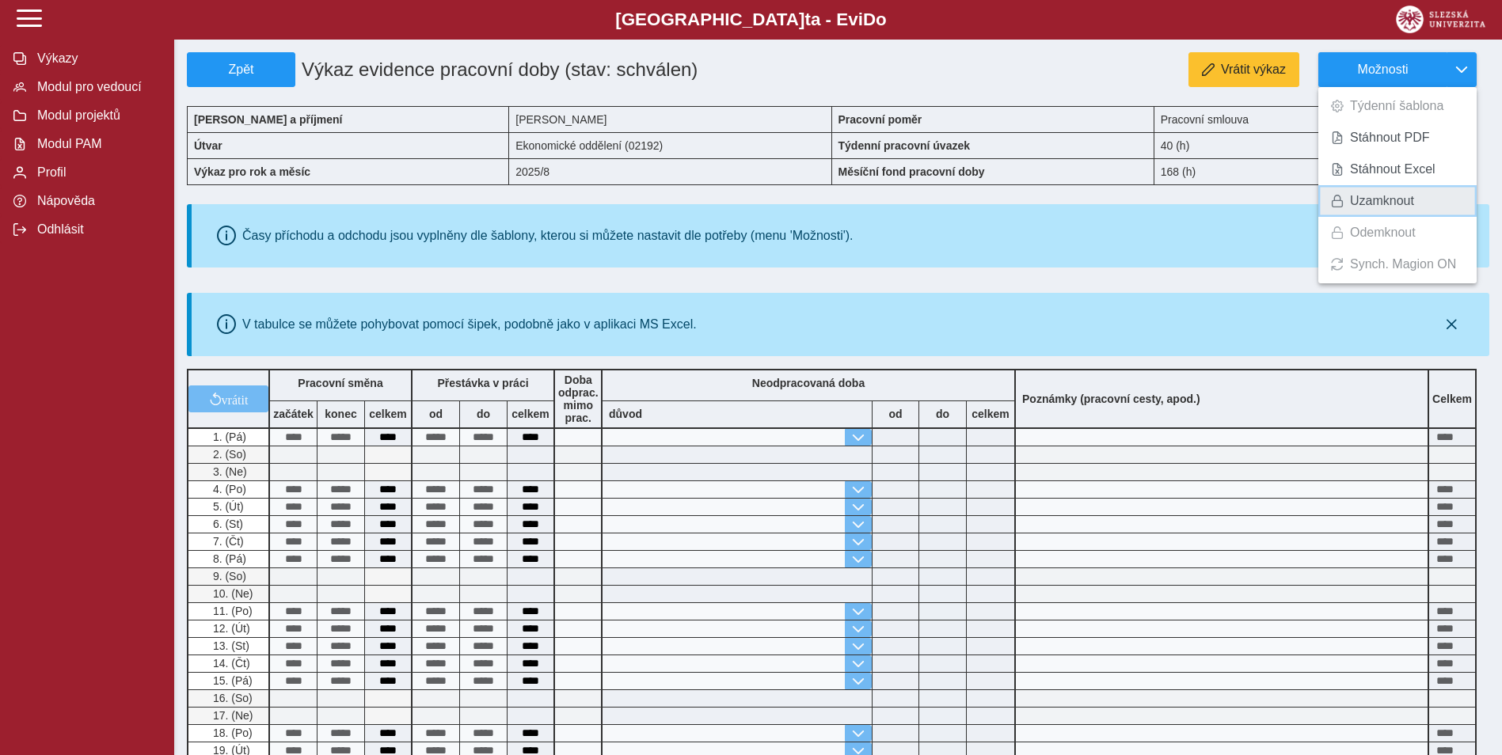
click at [1363, 195] on span "Uzamknout" at bounding box center [1382, 201] width 64 height 13
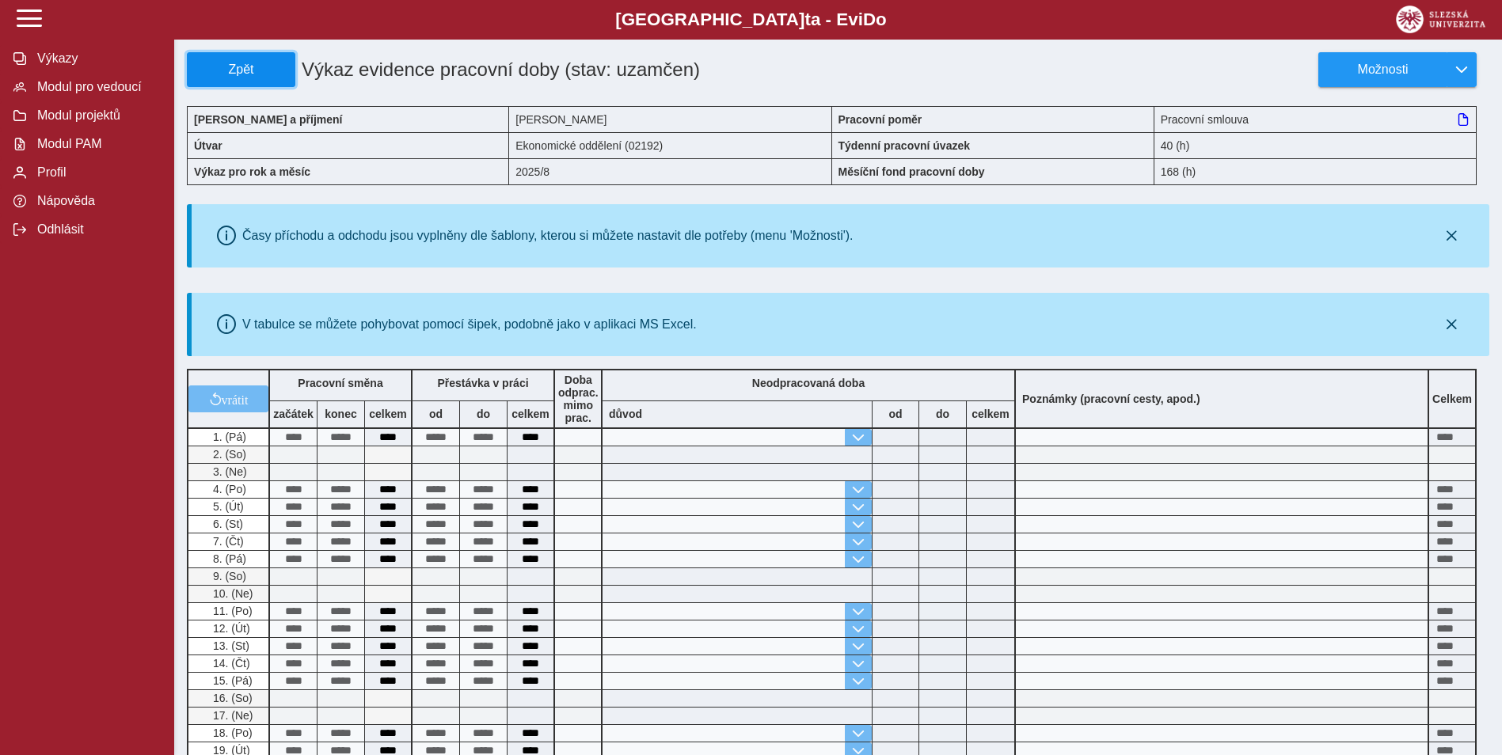
click at [222, 68] on span "Zpět" at bounding box center [241, 70] width 94 height 14
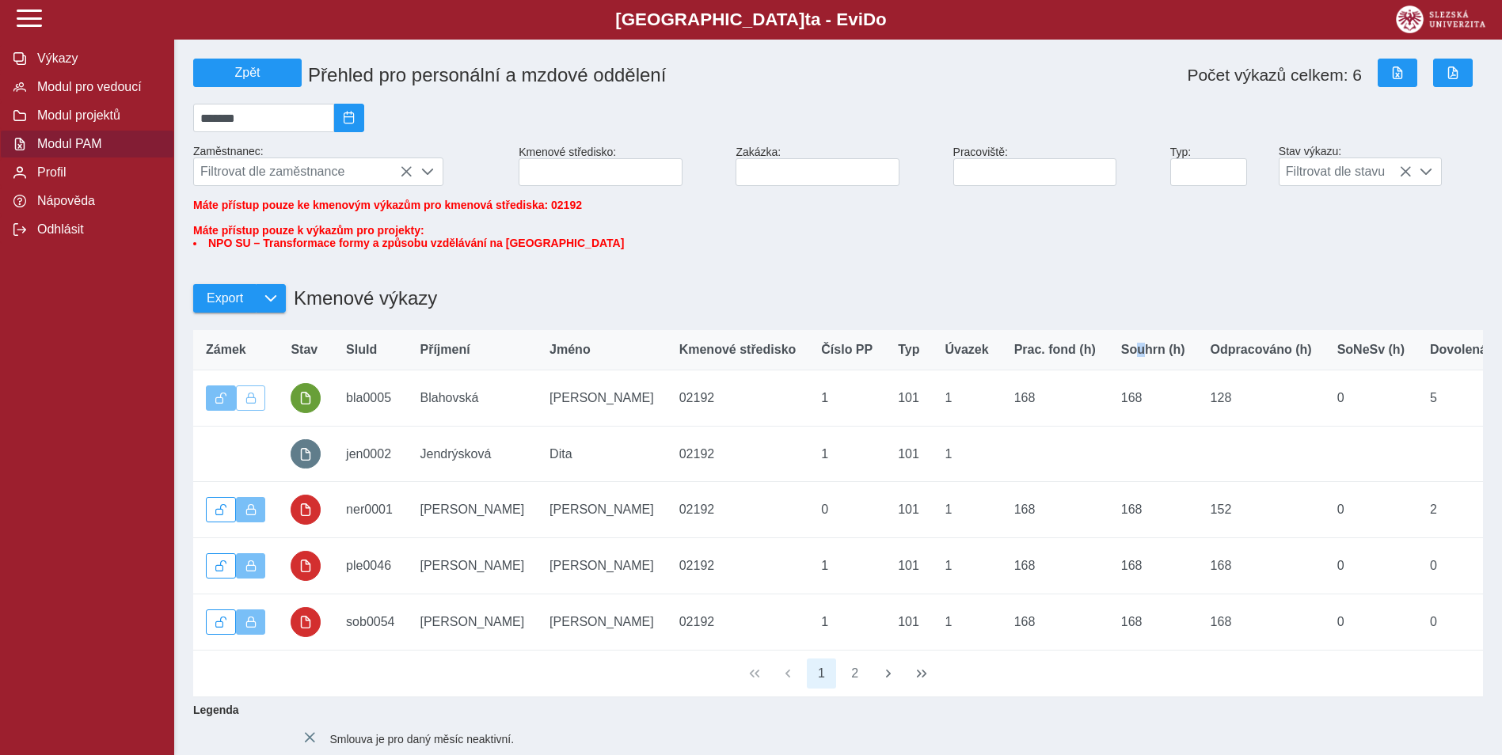
drag, startPoint x: 1025, startPoint y: 366, endPoint x: 1011, endPoint y: 371, distance: 14.6
click at [1109, 371] on th "Souhrn (h)" at bounding box center [1153, 350] width 89 height 40
click at [854, 689] on button "2" at bounding box center [855, 674] width 30 height 30
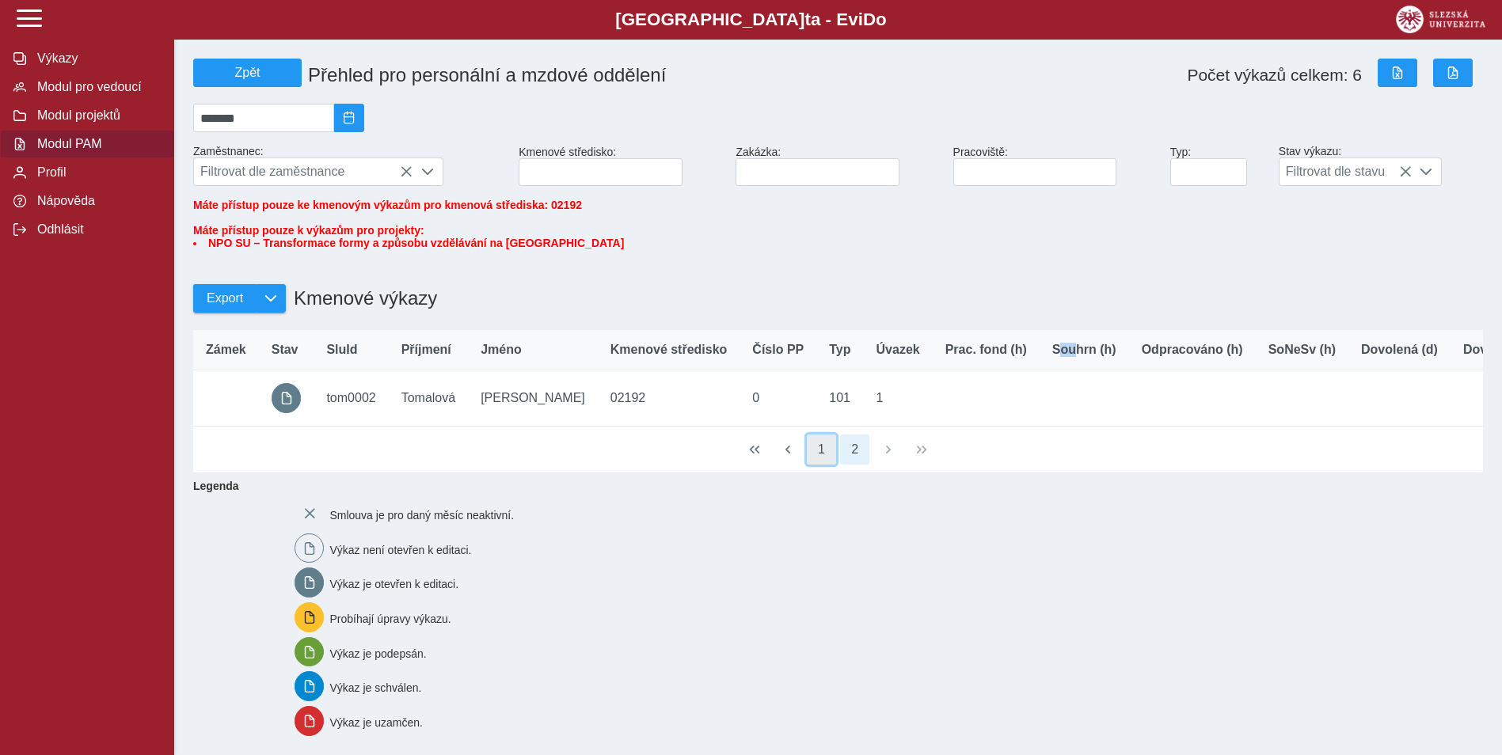
click at [820, 465] on button "1" at bounding box center [822, 450] width 30 height 30
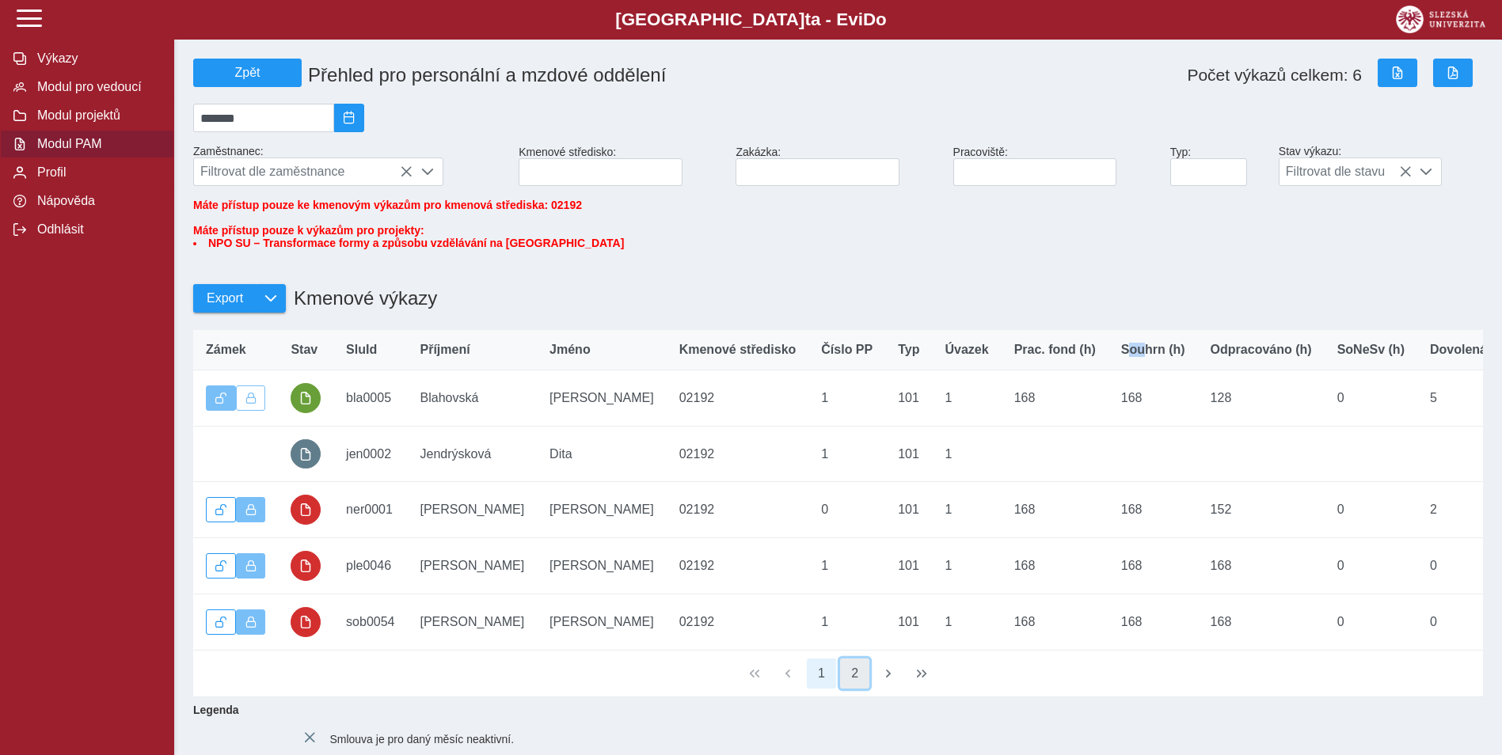
click at [848, 689] on button "2" at bounding box center [855, 674] width 30 height 30
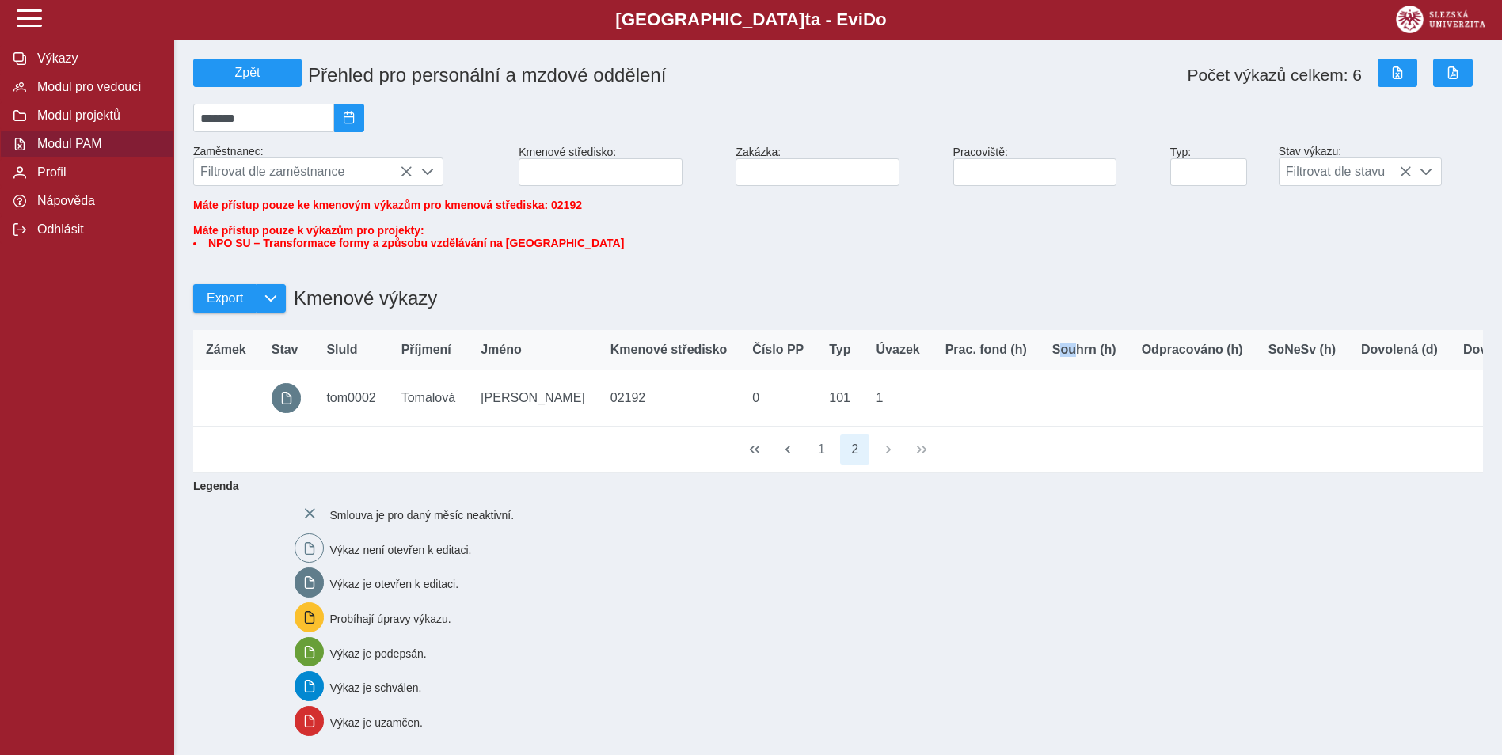
click at [82, 151] on span "Modul PAM" at bounding box center [96, 144] width 128 height 14
click at [817, 465] on button "1" at bounding box center [822, 450] width 30 height 30
